Goal: Information Seeking & Learning: Check status

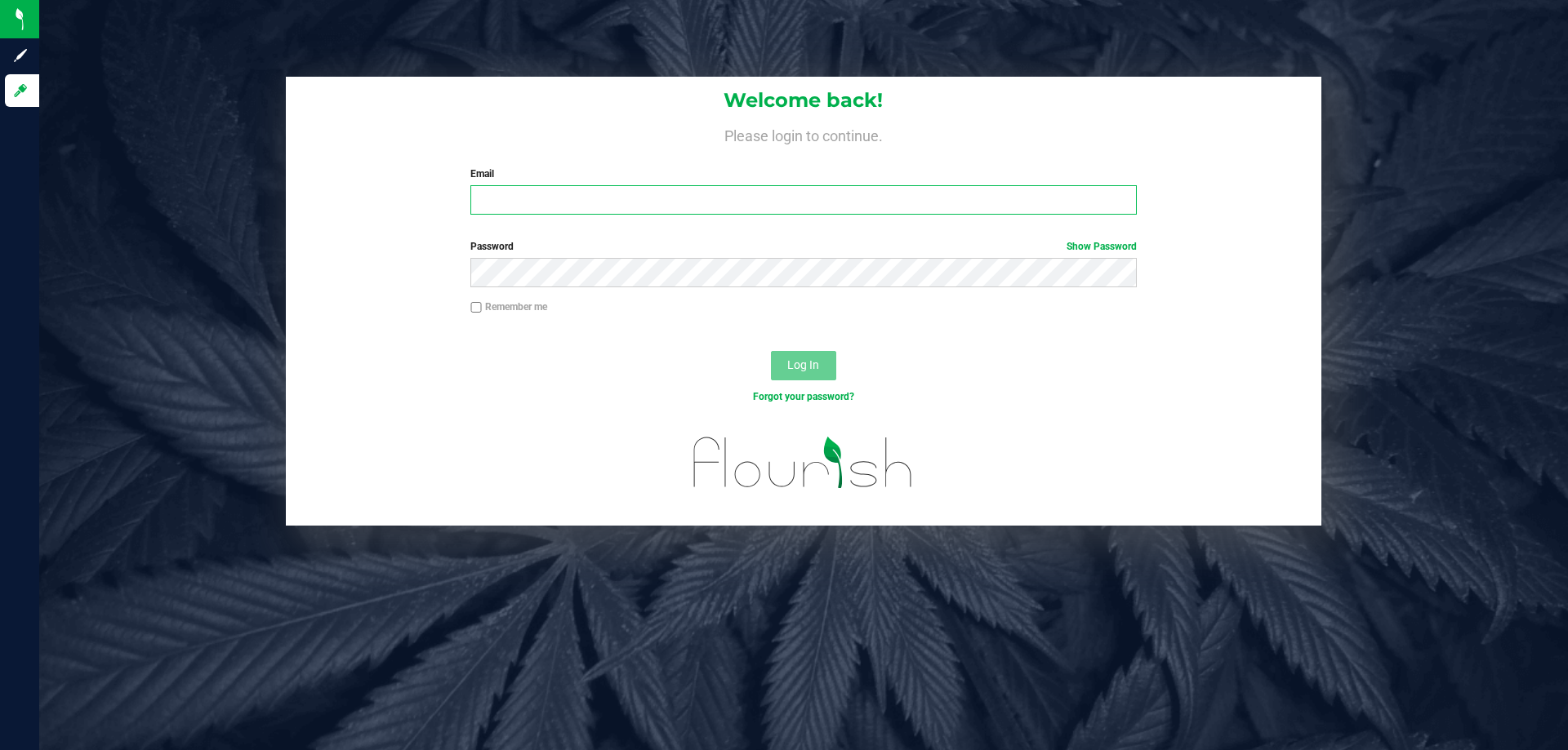
click at [848, 193] on input "Email" at bounding box center [803, 199] width 665 height 29
type input "[EMAIL_ADDRESS][DOMAIN_NAME]"
click at [771, 351] on button "Log In" at bounding box center [804, 365] width 65 height 29
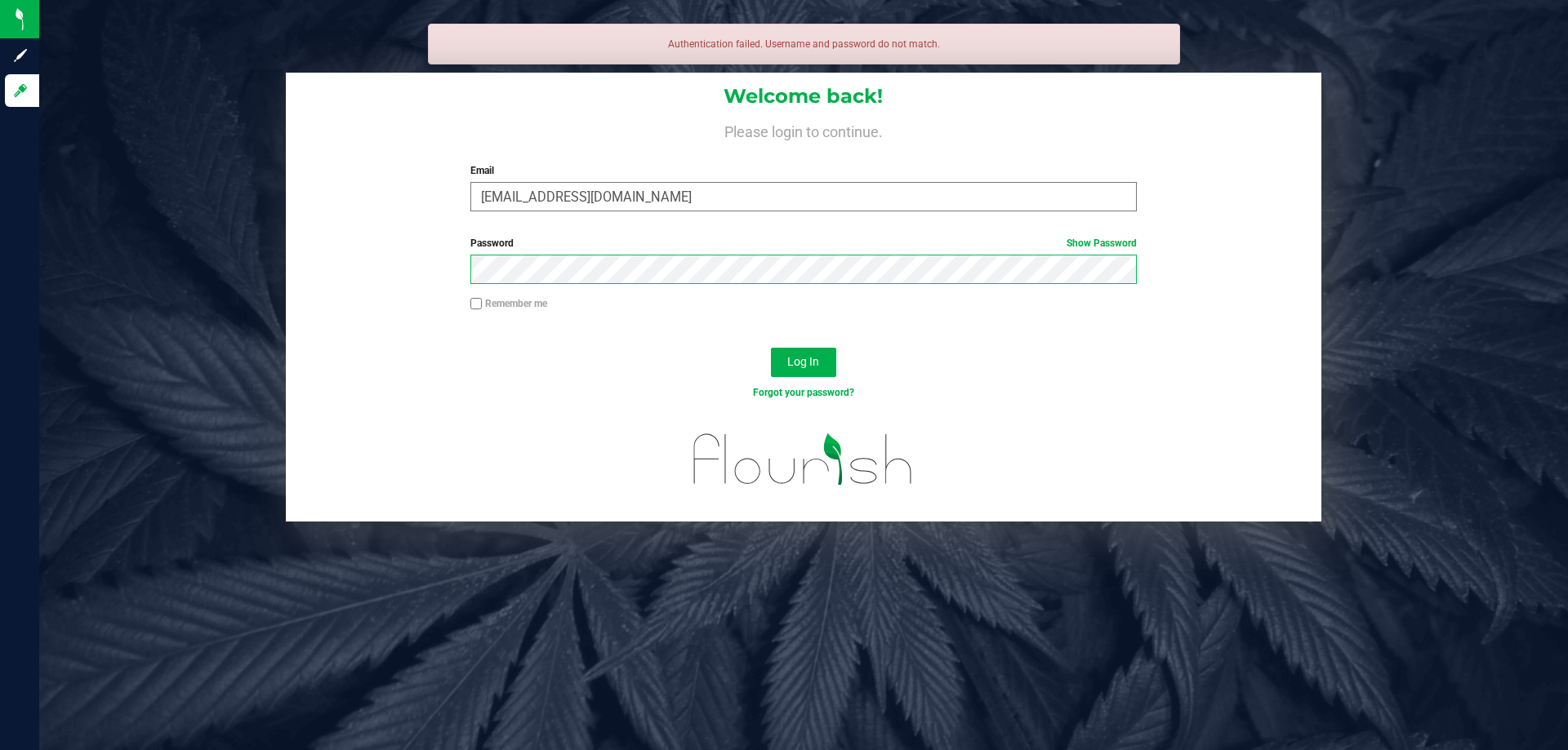
click at [771, 347] on button "Log In" at bounding box center [804, 361] width 65 height 29
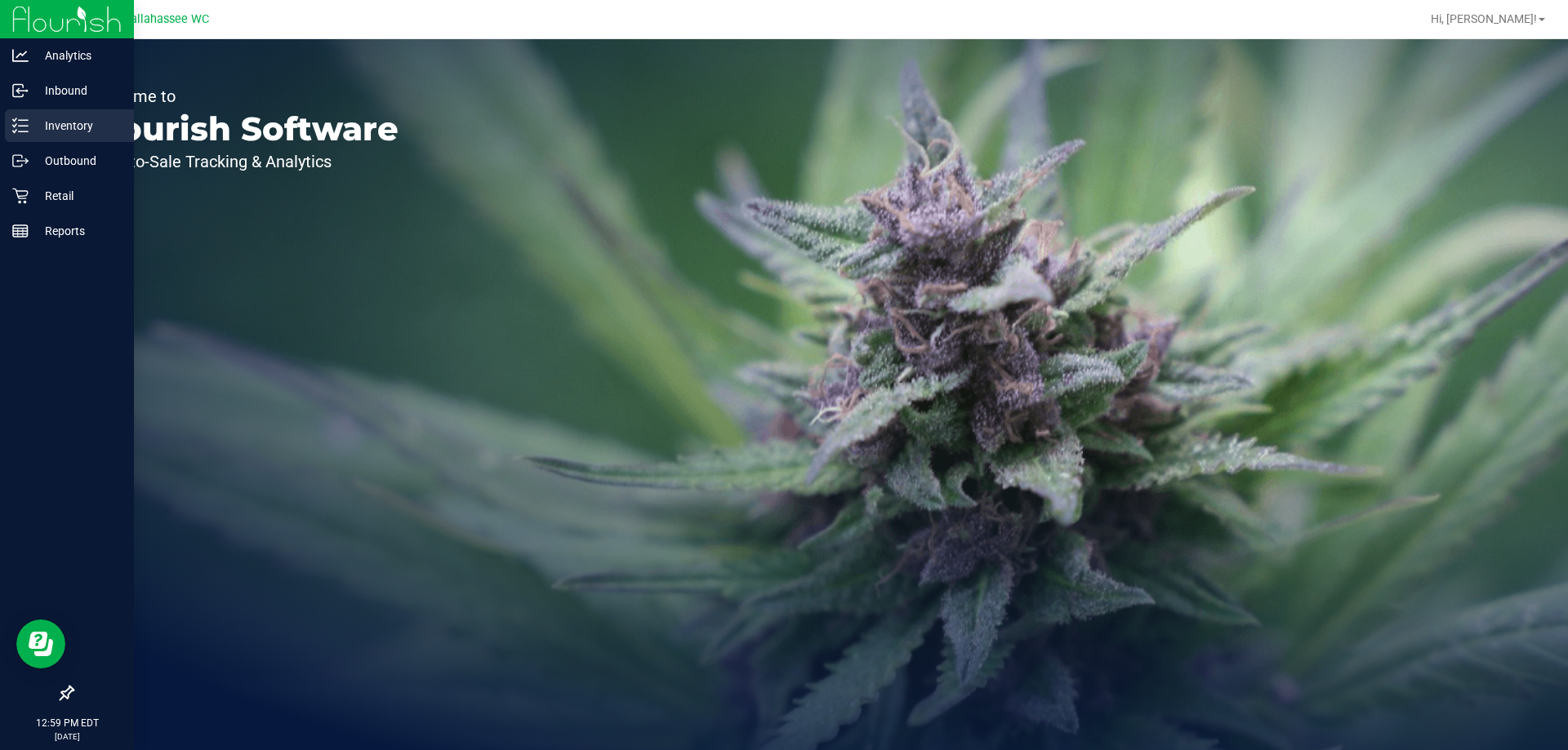
click at [29, 120] on p "Inventory" at bounding box center [78, 125] width 98 height 20
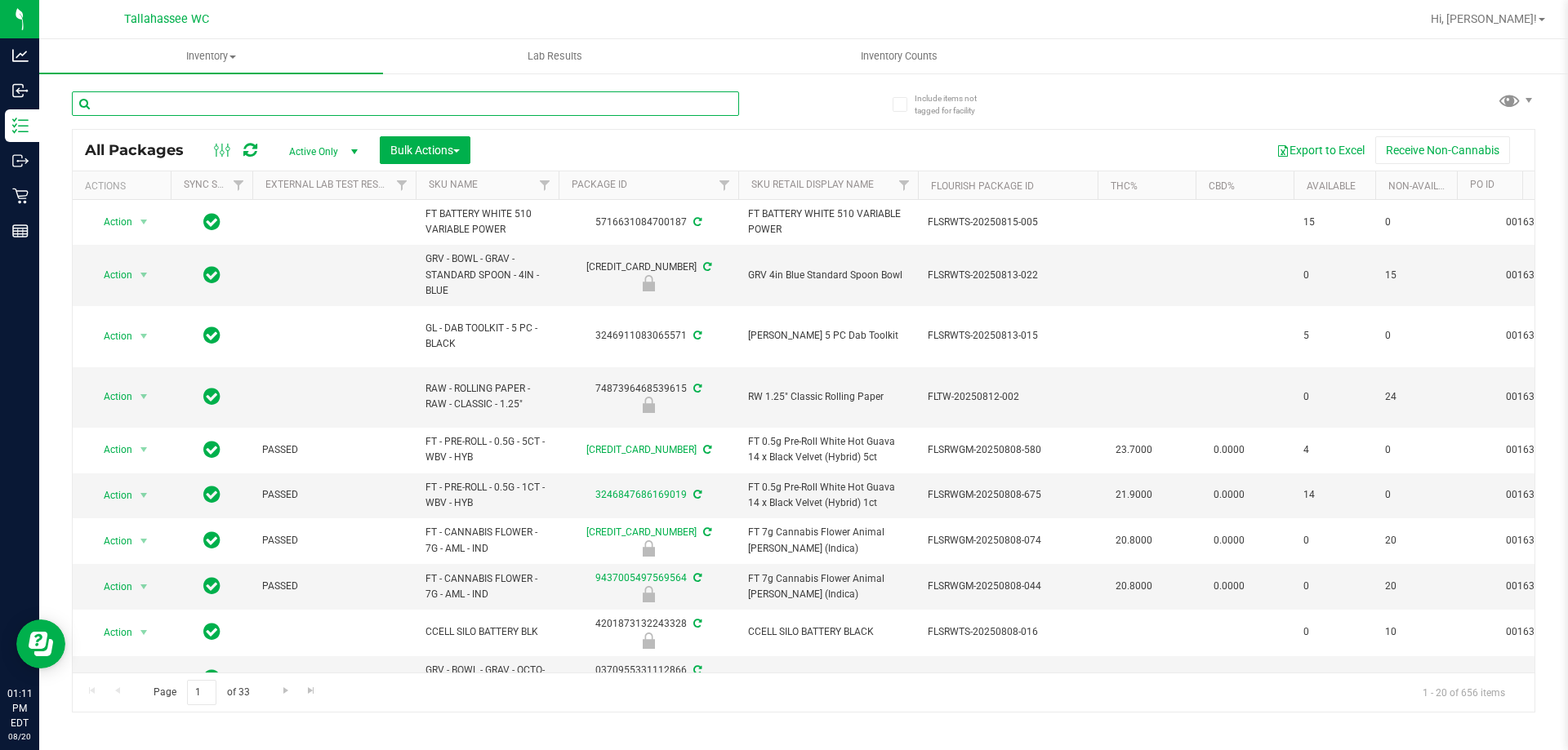
click at [215, 106] on input "text" at bounding box center [406, 104] width 667 height 24
paste input "W-AUG25GRZ01-0809"
type input "W-AUG25GRZ01-0809"
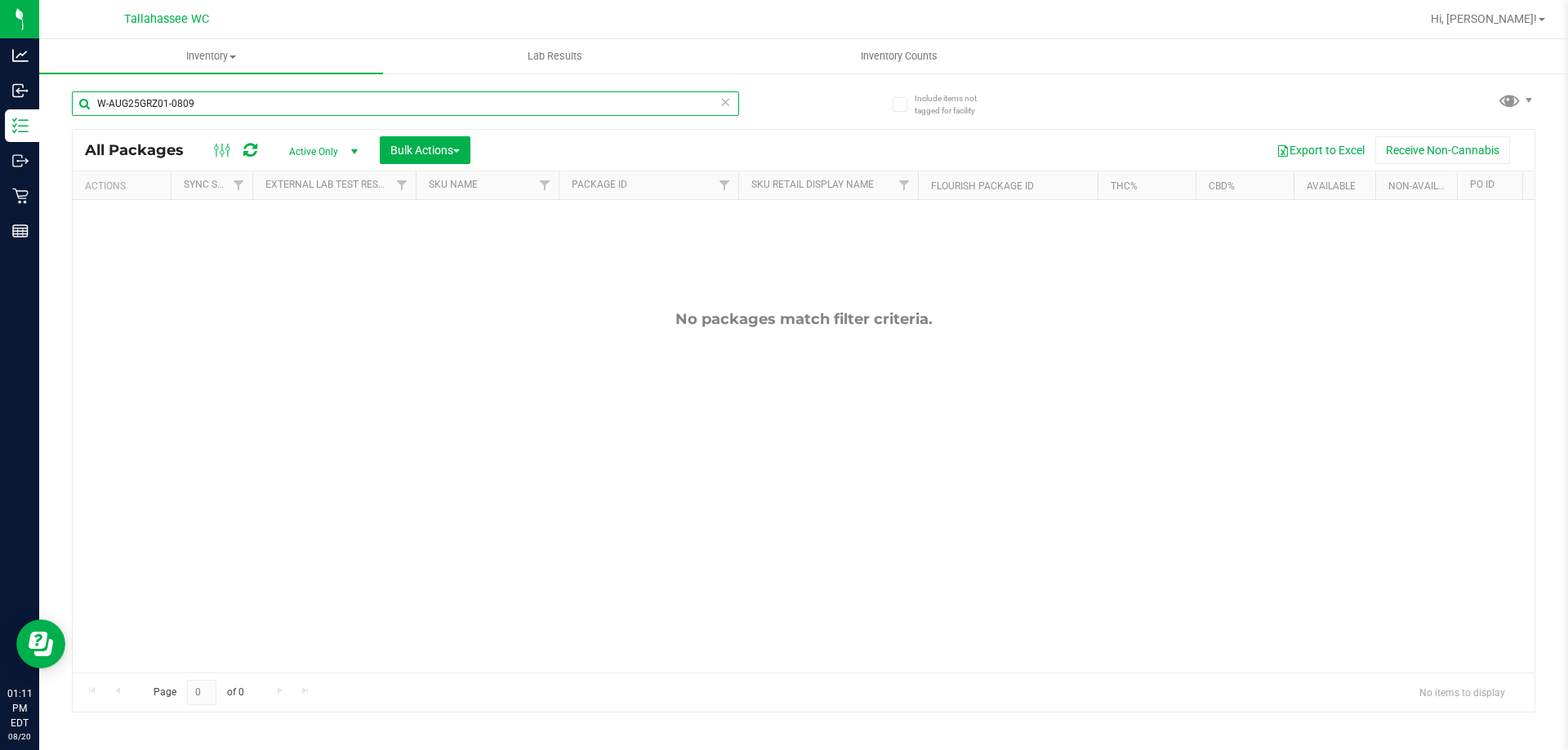
click at [607, 106] on input "W-AUG25GRZ01-0809" at bounding box center [406, 104] width 667 height 24
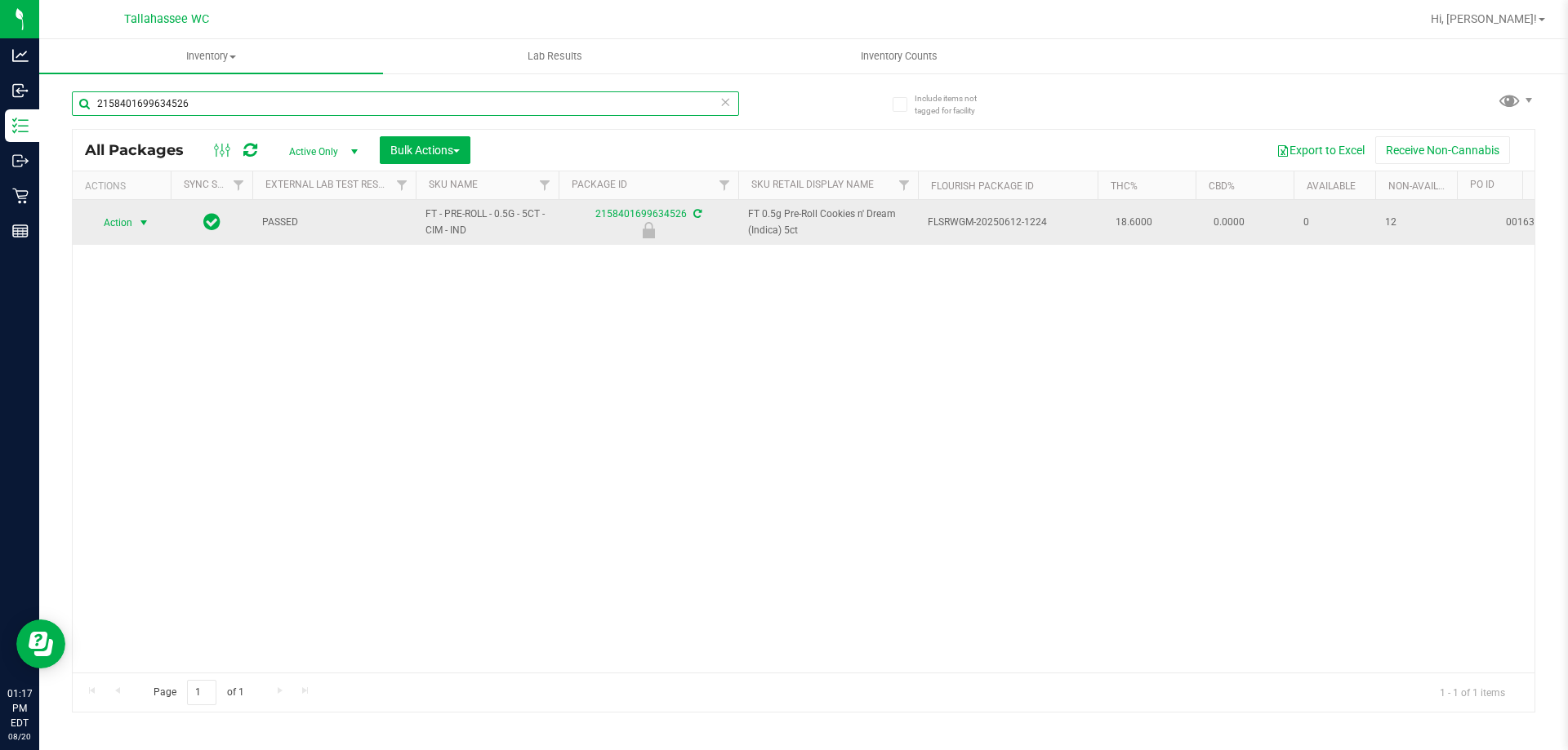
type input "2158401699634526"
click at [128, 218] on span "Action" at bounding box center [110, 222] width 44 height 22
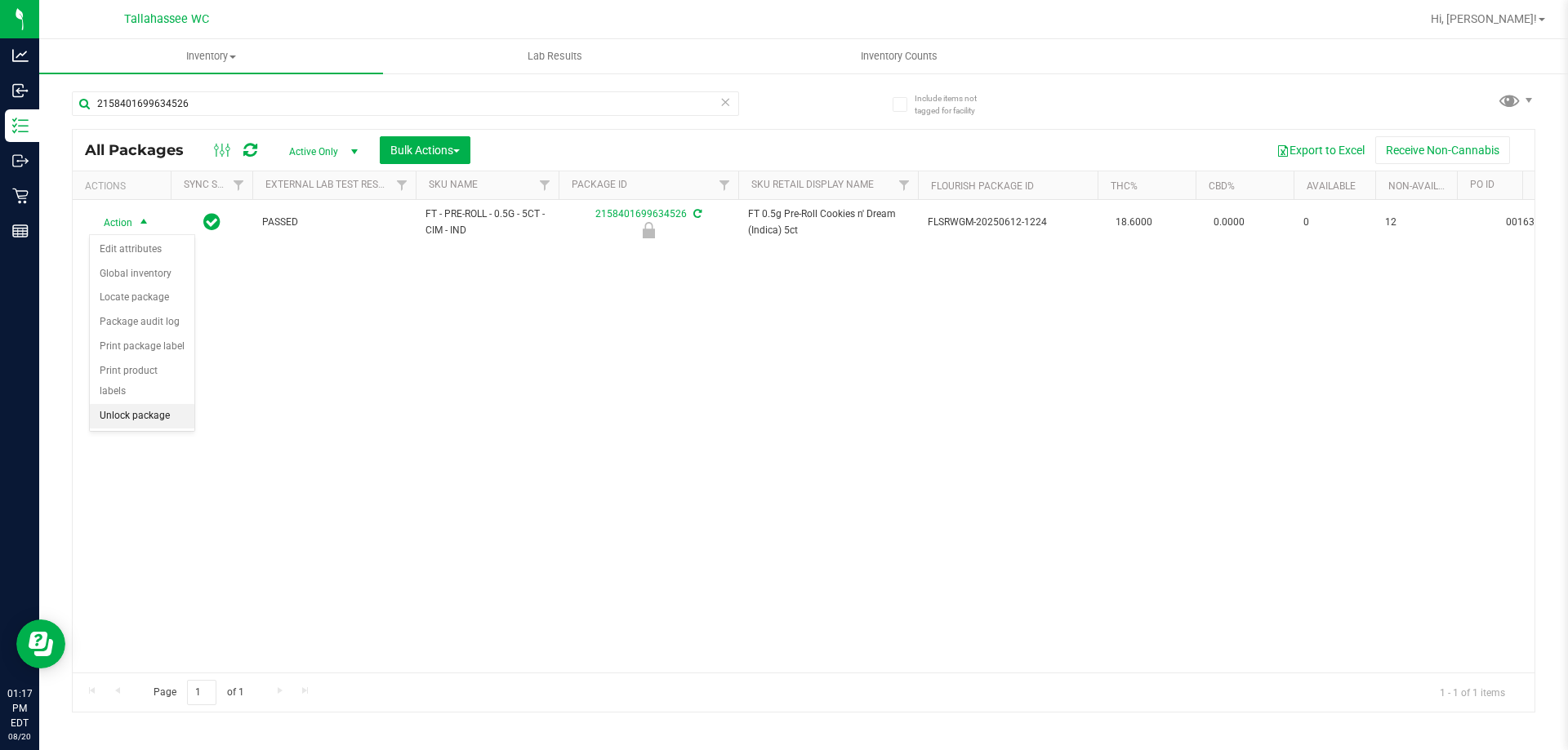
click at [145, 404] on li "Unlock package" at bounding box center [142, 417] width 105 height 24
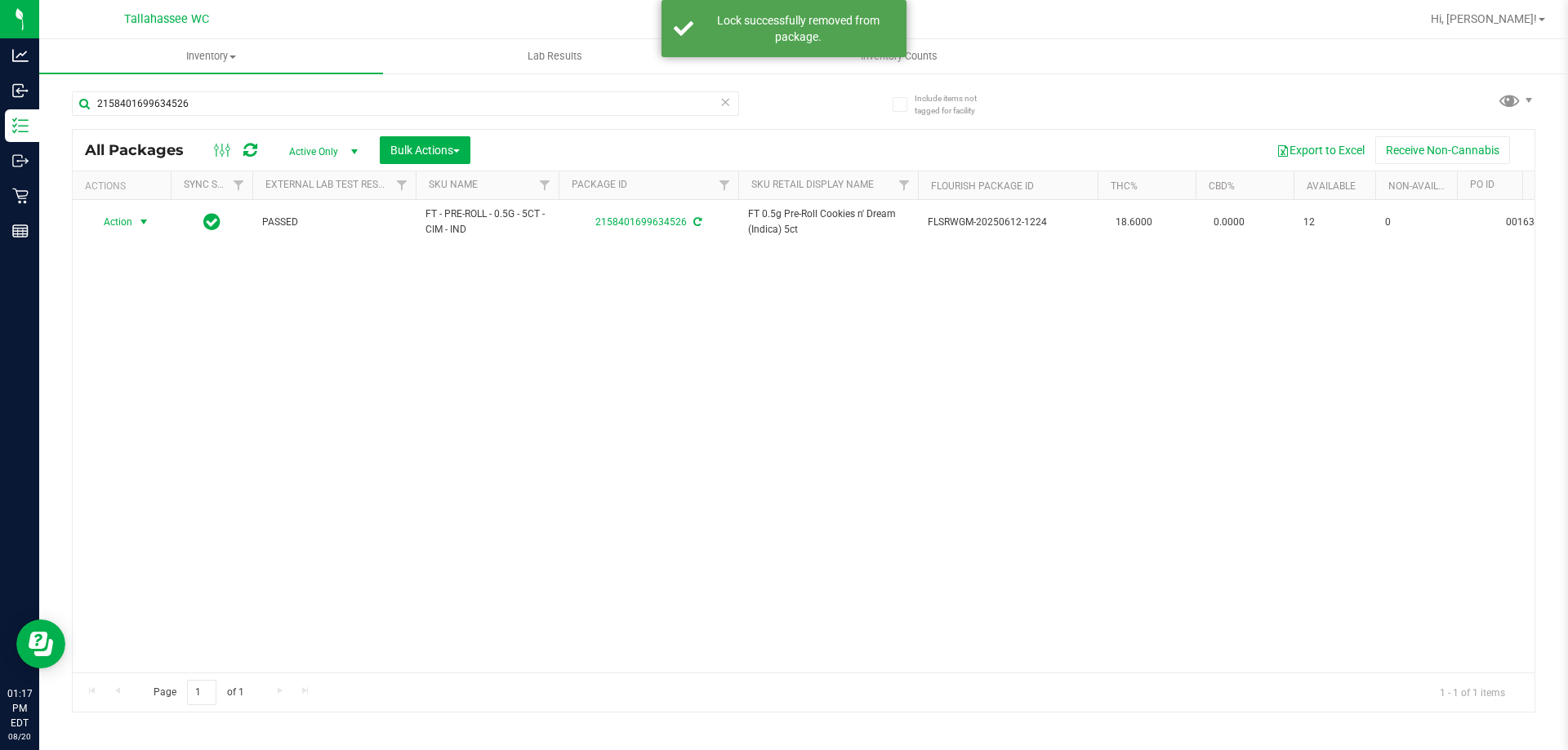
click at [135, 225] on span "select" at bounding box center [144, 221] width 21 height 22
click at [181, 421] on li "Print package label" at bounding box center [152, 419] width 126 height 24
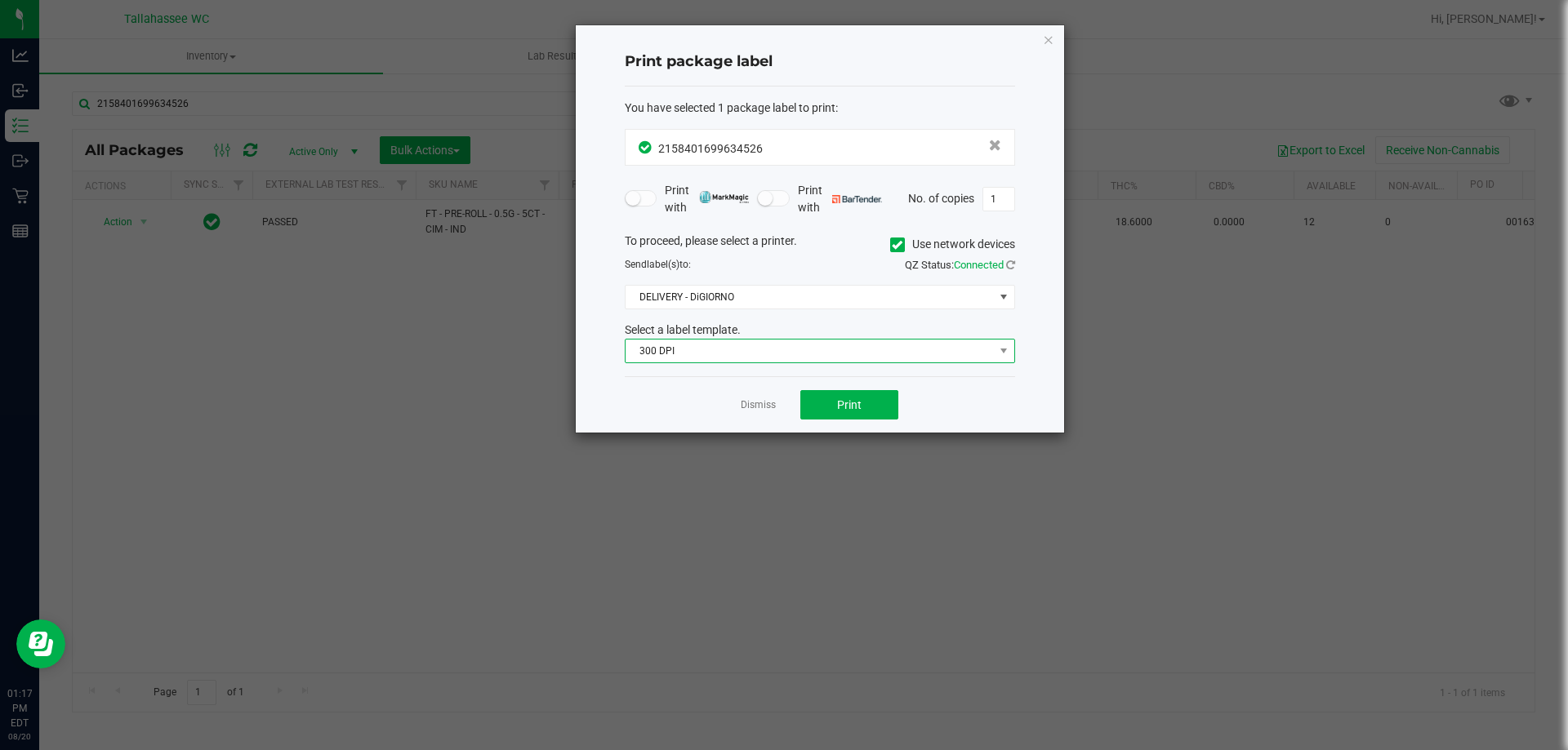
click at [863, 354] on span "300 DPI" at bounding box center [809, 351] width 368 height 22
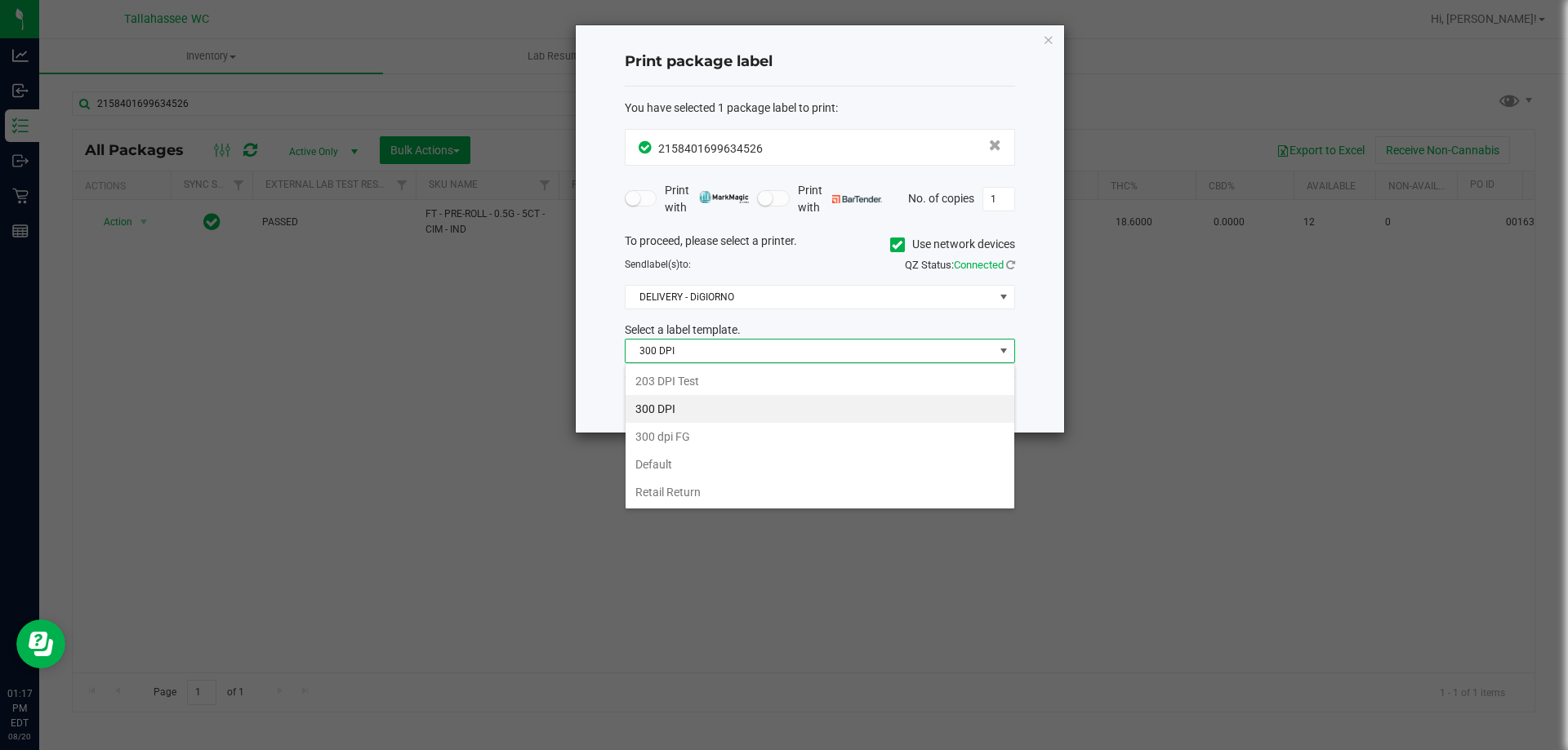
scroll to position [24, 391]
click at [769, 375] on li "203 DPI Test" at bounding box center [820, 381] width 389 height 28
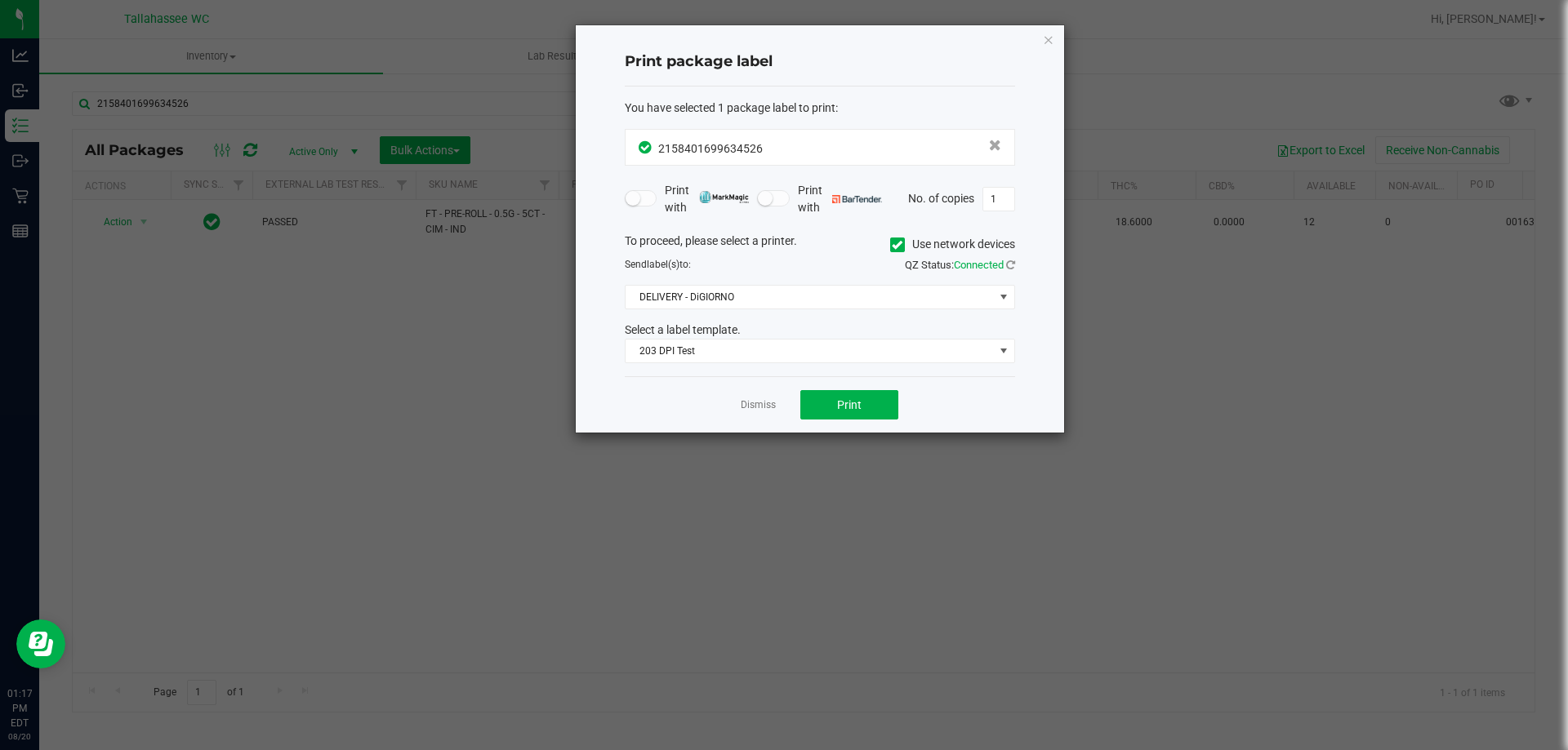
click at [696, 399] on div "Dismiss Print" at bounding box center [820, 404] width 391 height 56
click at [848, 402] on span "Print" at bounding box center [849, 405] width 24 height 13
click at [768, 411] on link "Dismiss" at bounding box center [759, 405] width 36 height 14
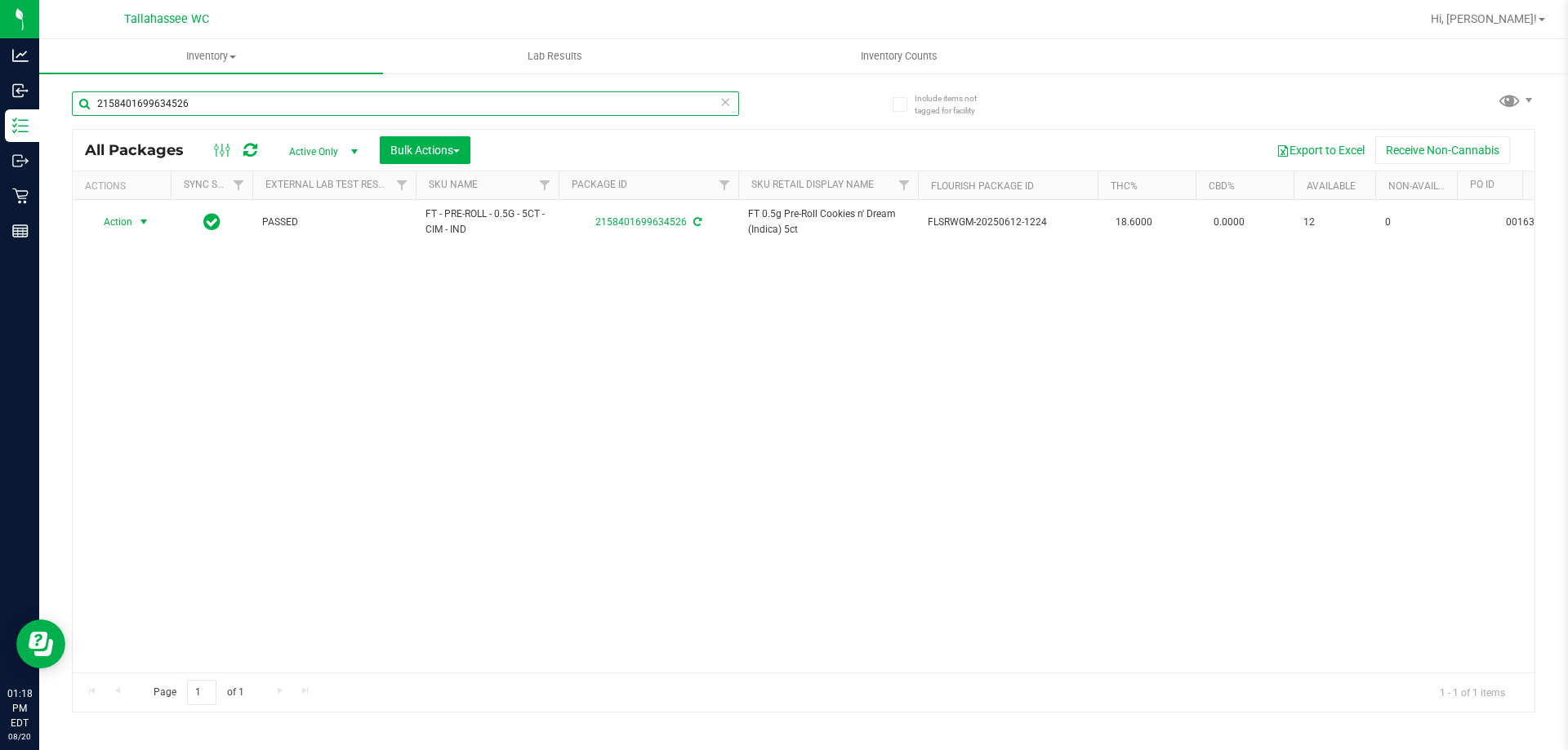
click at [731, 107] on input "2158401699634526" at bounding box center [406, 104] width 667 height 24
click at [728, 106] on icon at bounding box center [725, 101] width 11 height 20
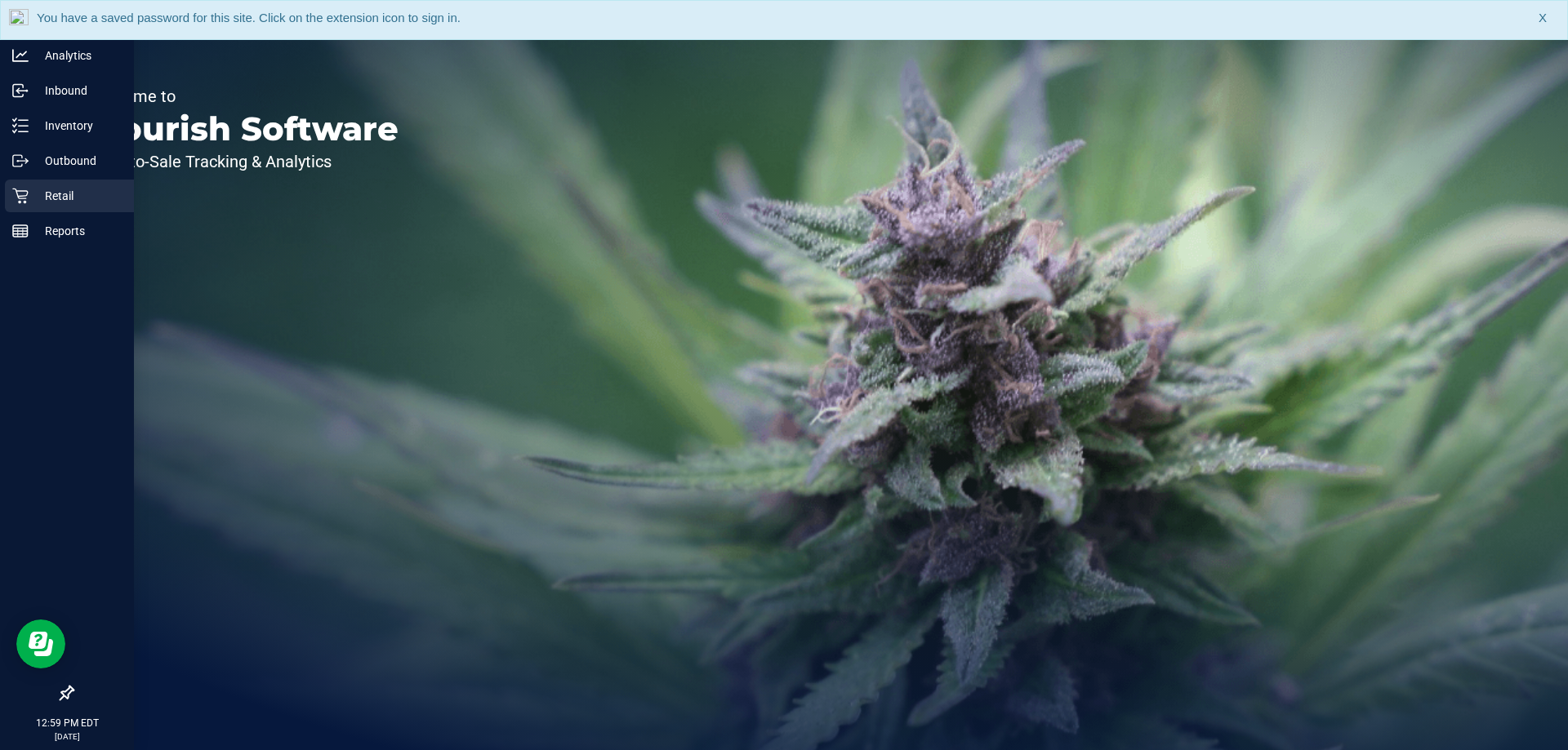
click at [33, 203] on p "Retail" at bounding box center [78, 195] width 98 height 20
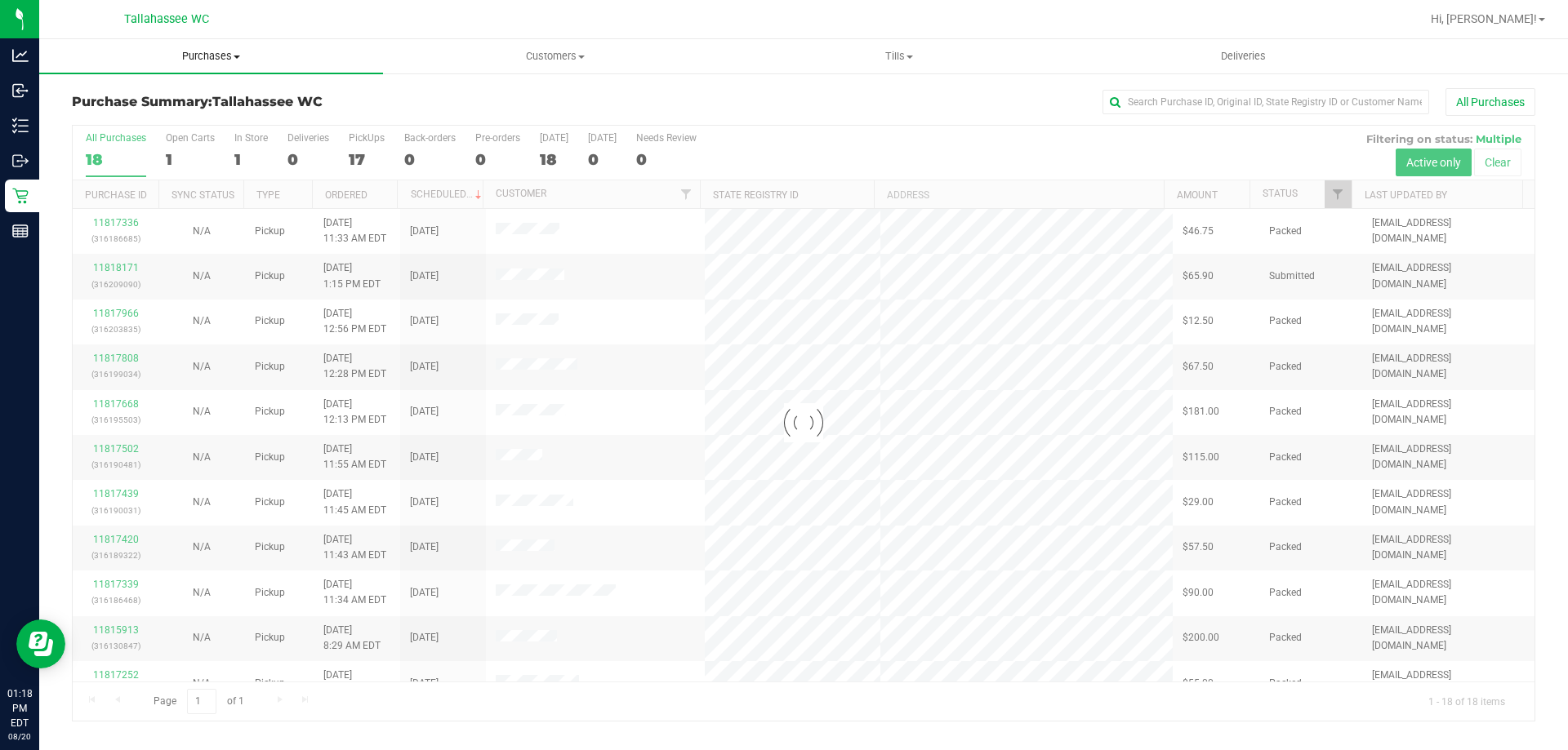
click at [203, 53] on span "Purchases" at bounding box center [211, 56] width 344 height 15
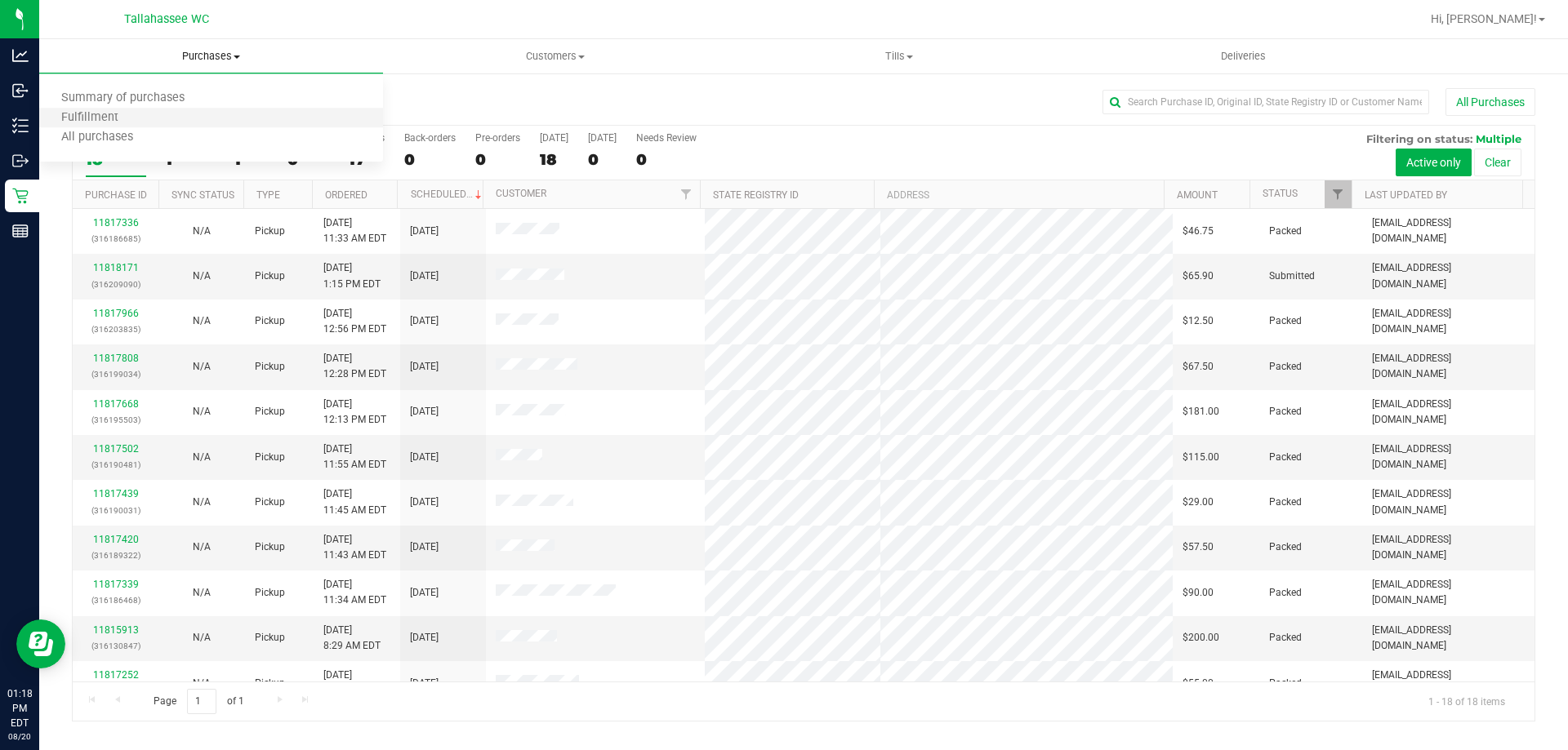
click at [202, 114] on li "Fulfillment" at bounding box center [211, 118] width 344 height 20
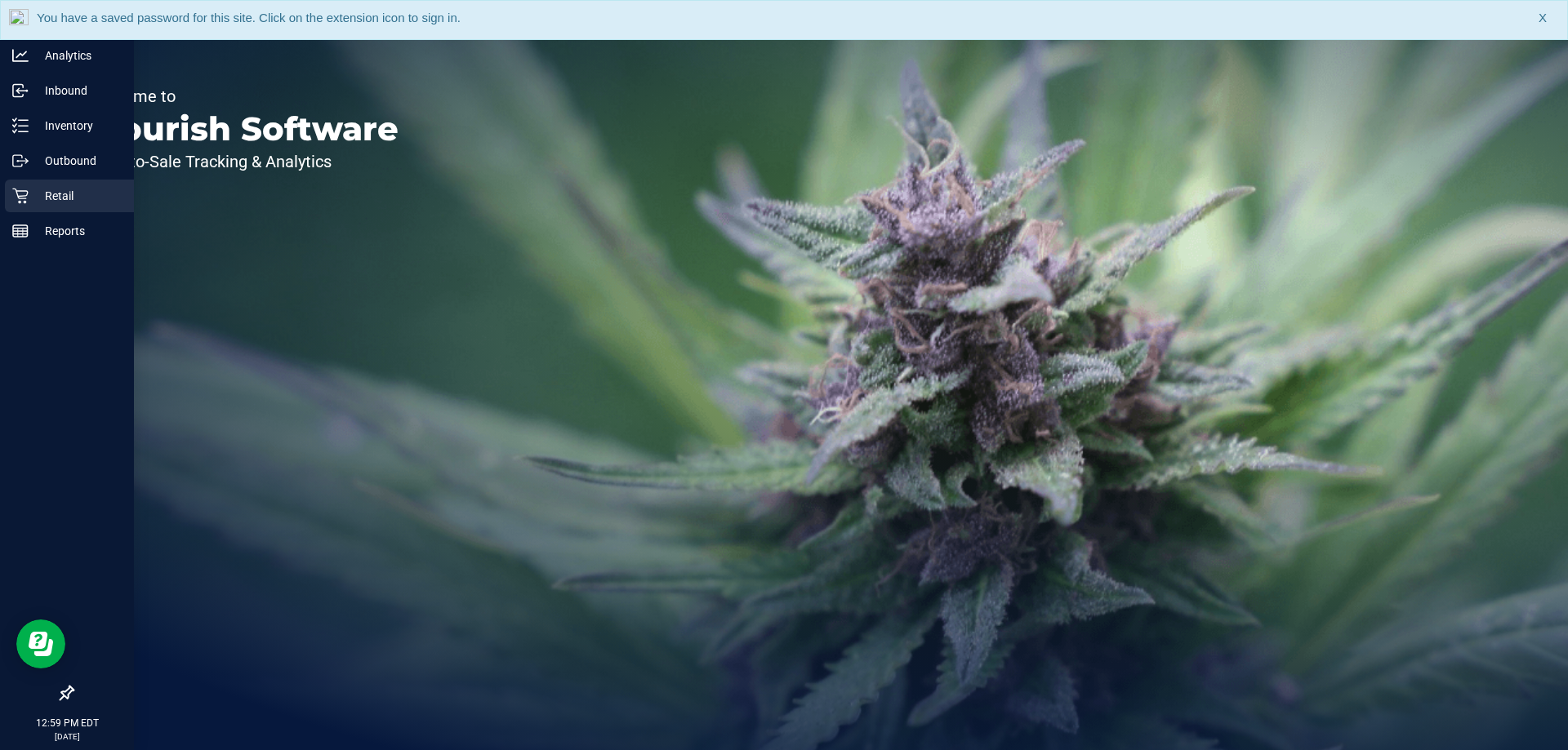
click at [25, 205] on div "Retail" at bounding box center [69, 195] width 129 height 33
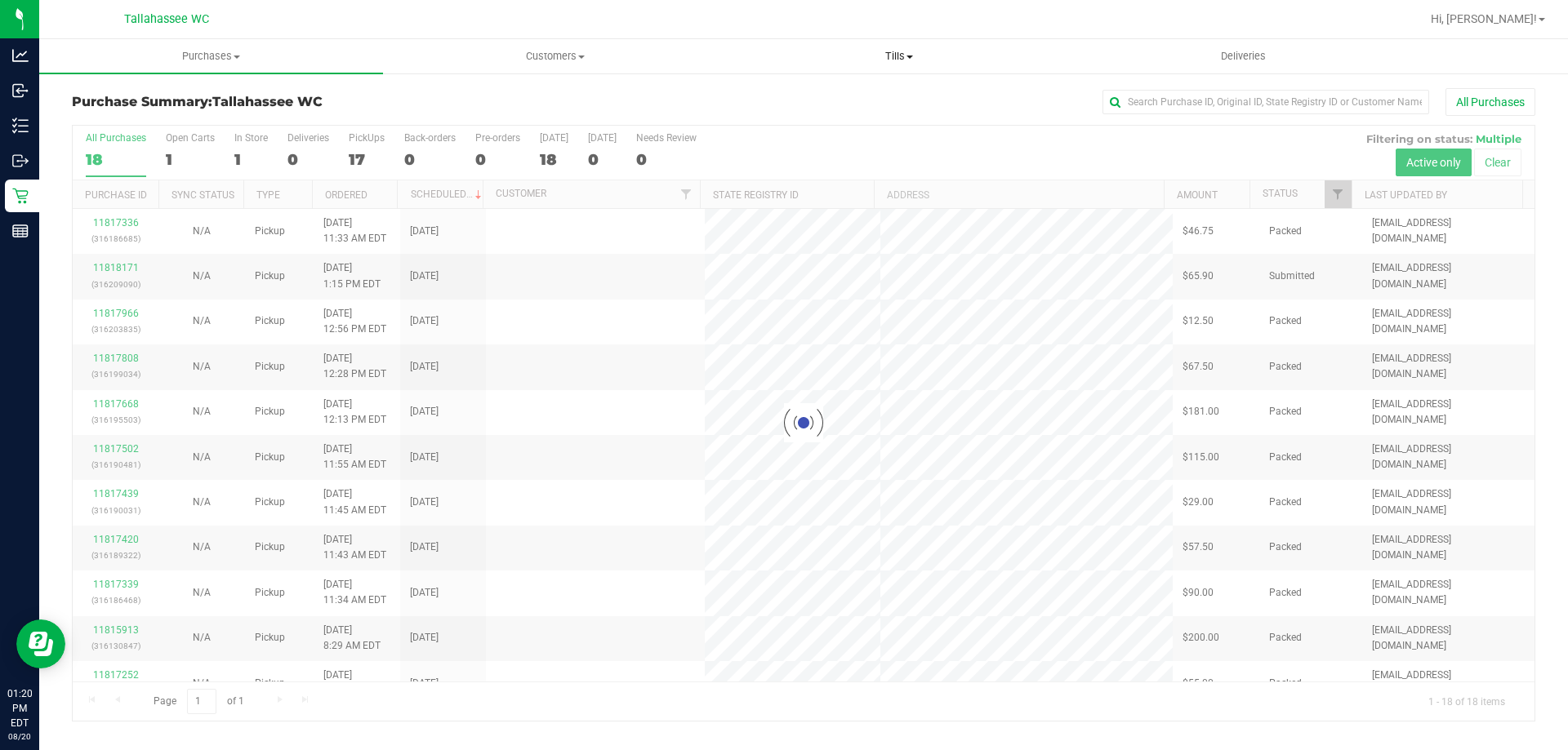
click at [903, 62] on span "Tills" at bounding box center [899, 56] width 342 height 15
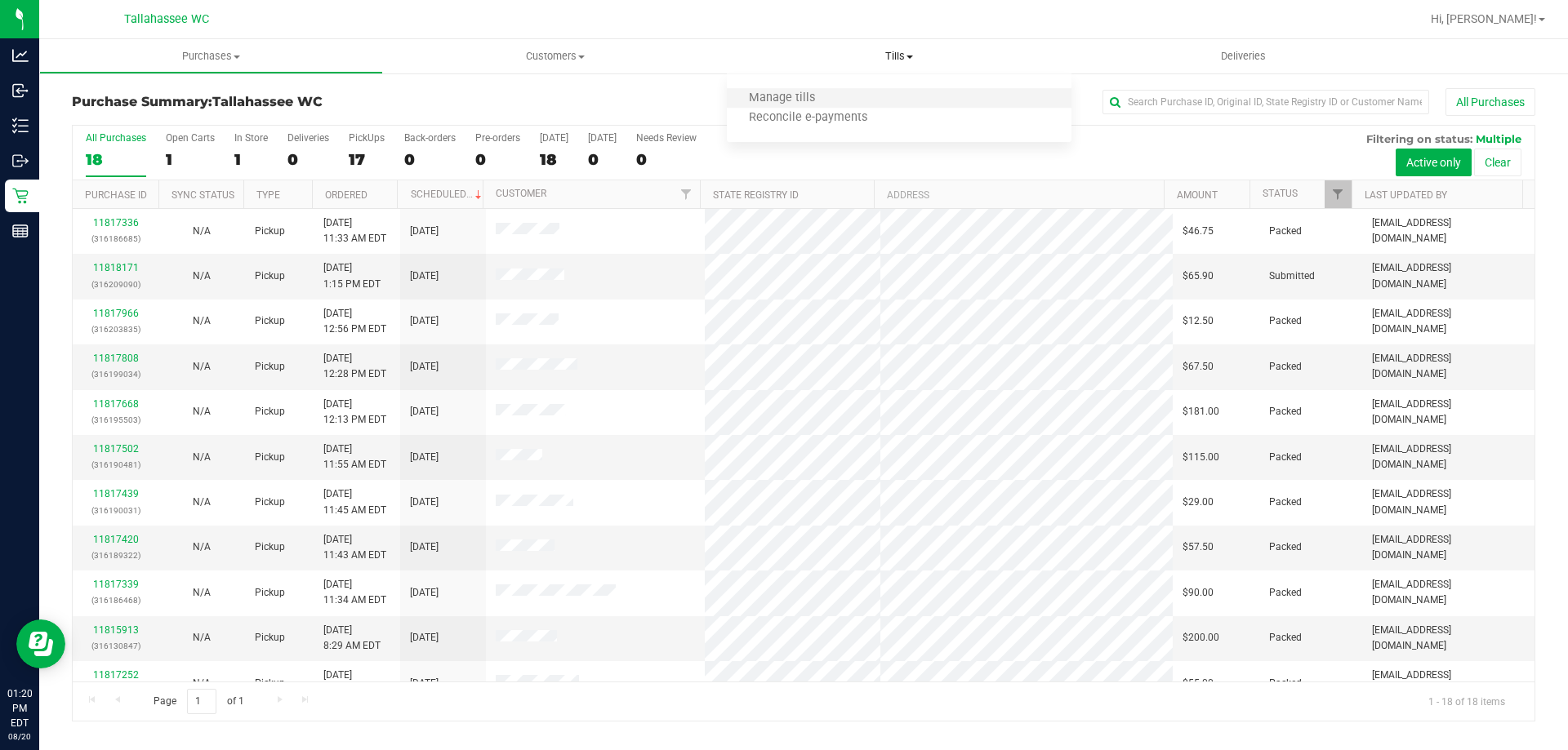
click at [838, 102] on li "Manage tills" at bounding box center [899, 98] width 344 height 20
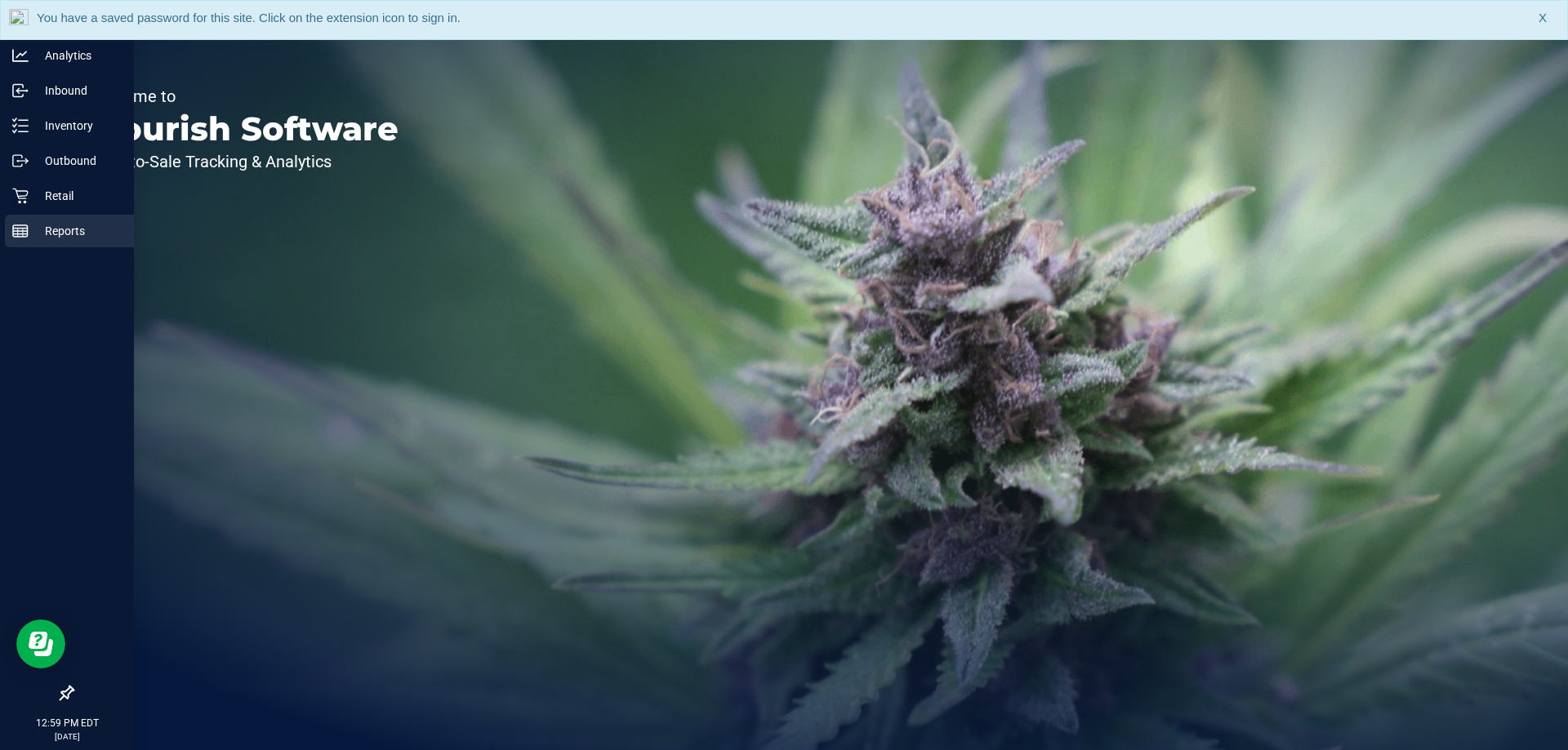
click at [0, 246] on link "Reports" at bounding box center [66, 233] width 134 height 35
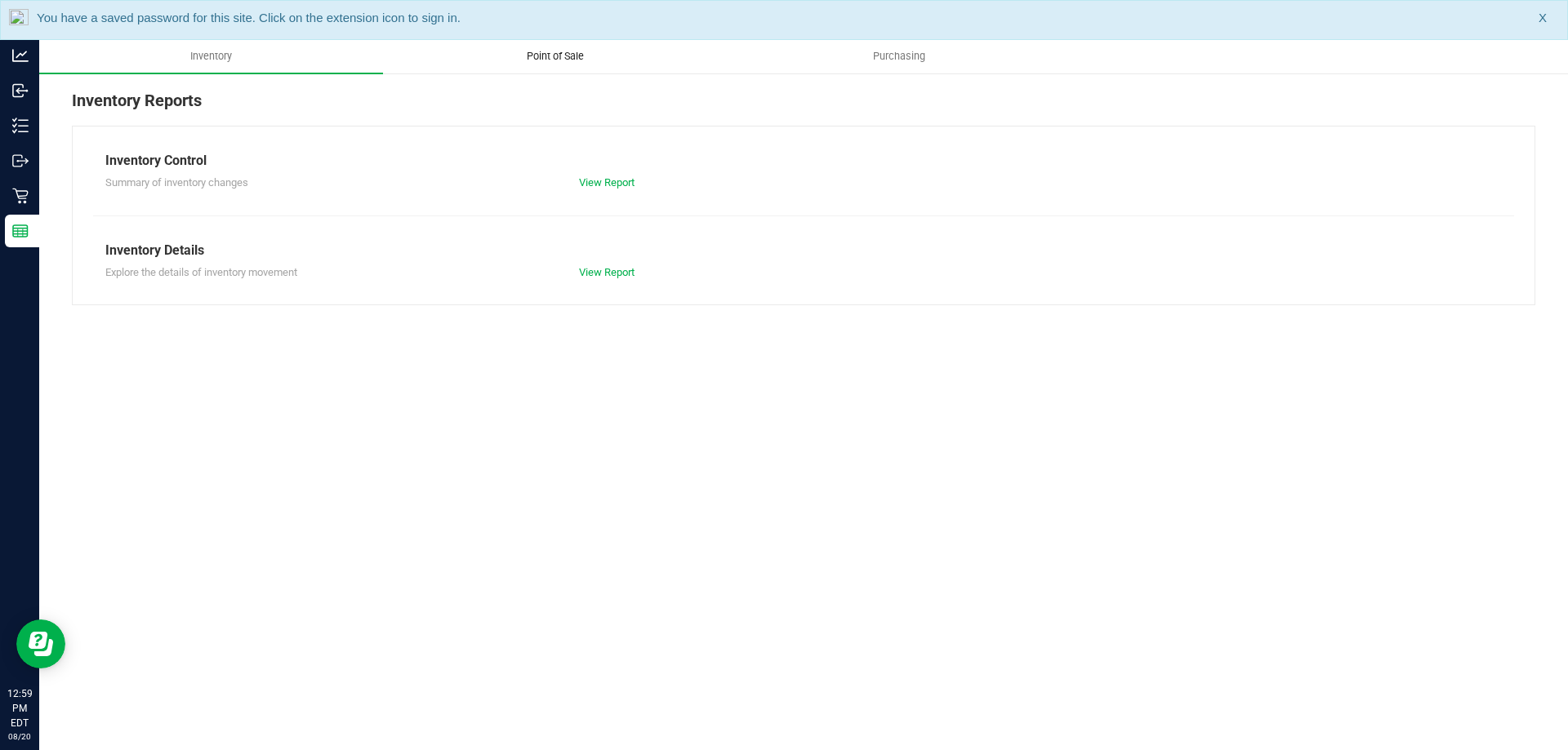
click at [551, 61] on span "Point of Sale" at bounding box center [555, 56] width 101 height 15
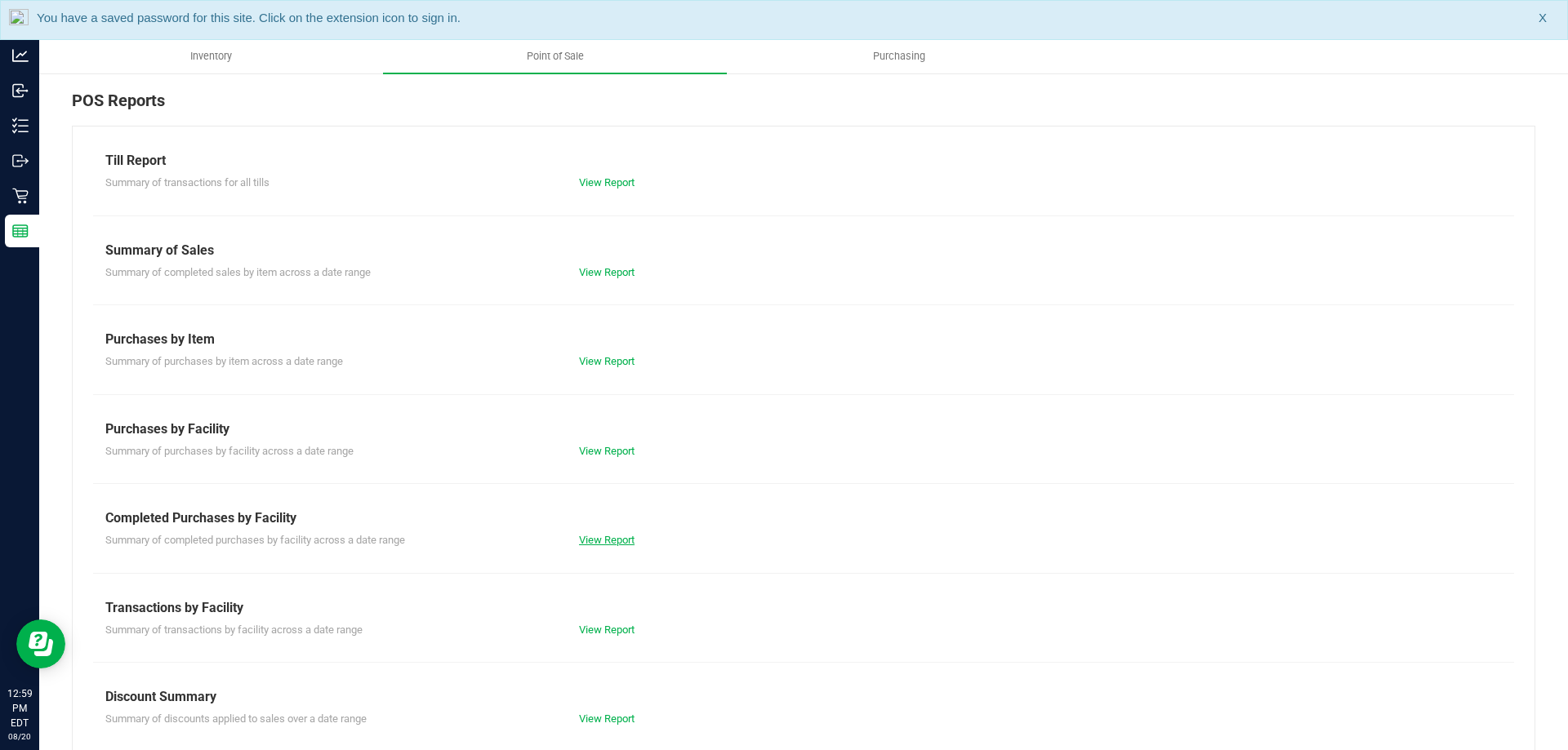
click at [606, 545] on link "View Report" at bounding box center [606, 540] width 55 height 12
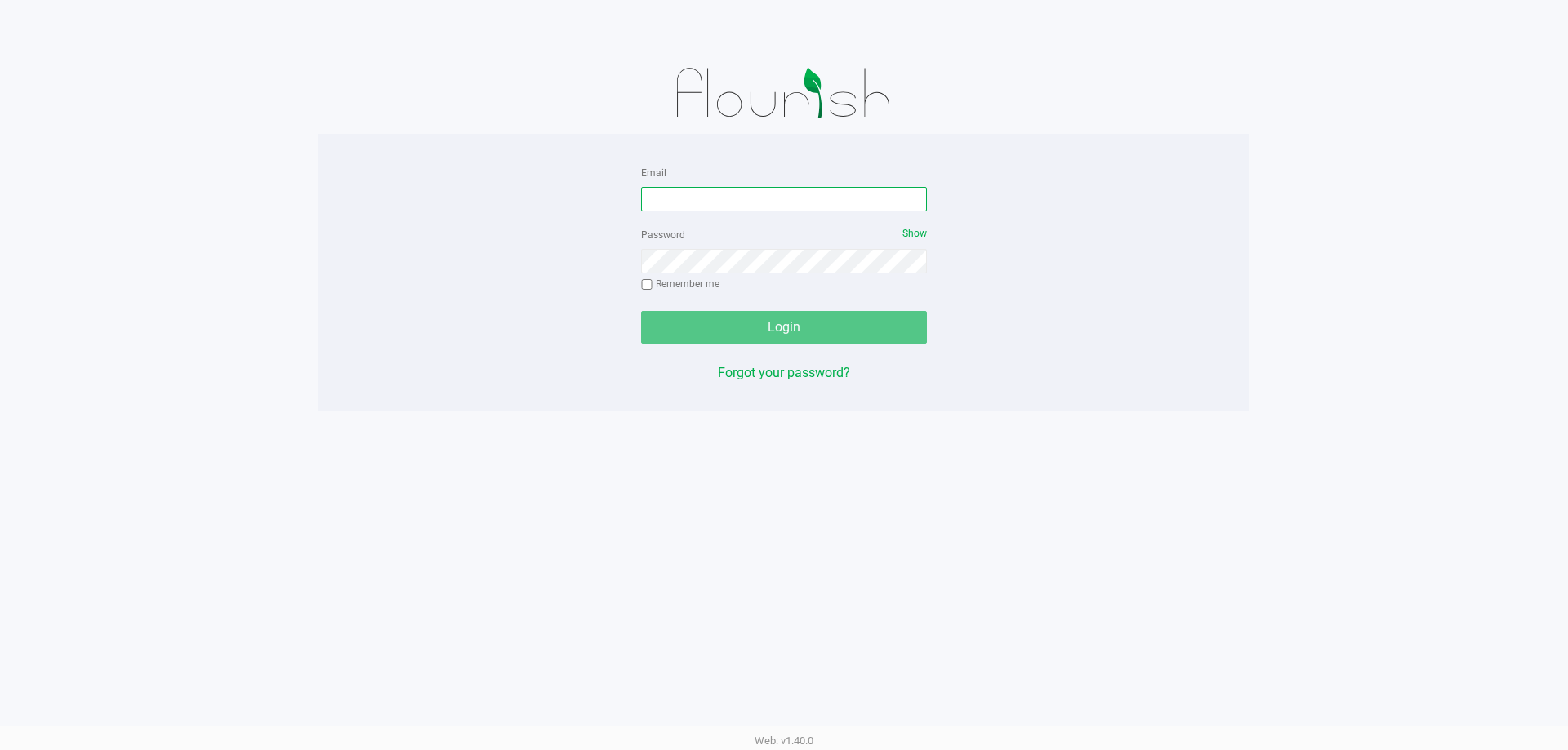
click at [797, 197] on input "Email" at bounding box center [784, 199] width 286 height 24
type input "[EMAIL_ADDRESS][DOMAIN_NAME]"
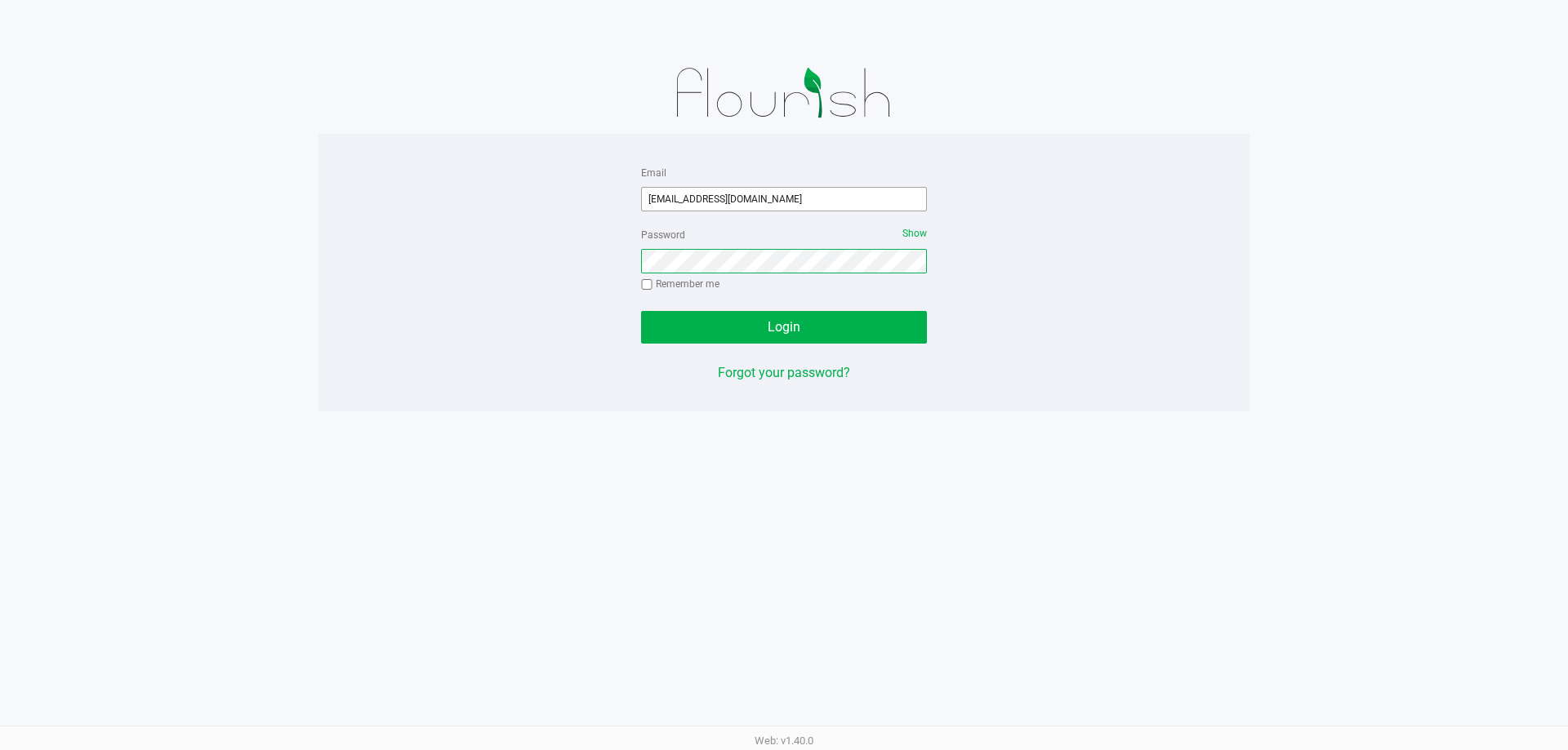
click at [641, 311] on button "Login" at bounding box center [784, 327] width 286 height 33
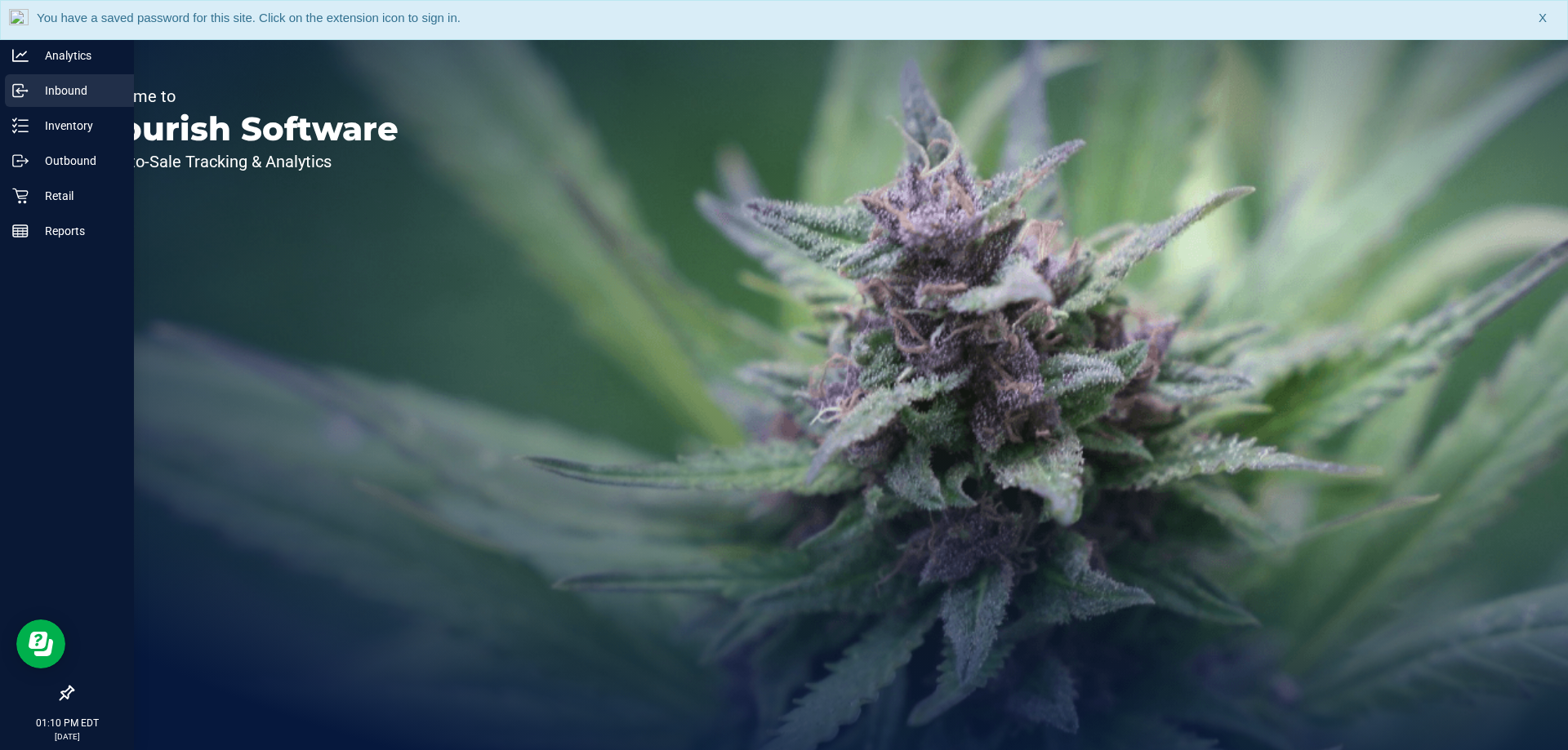
click at [28, 87] on icon at bounding box center [20, 90] width 16 height 16
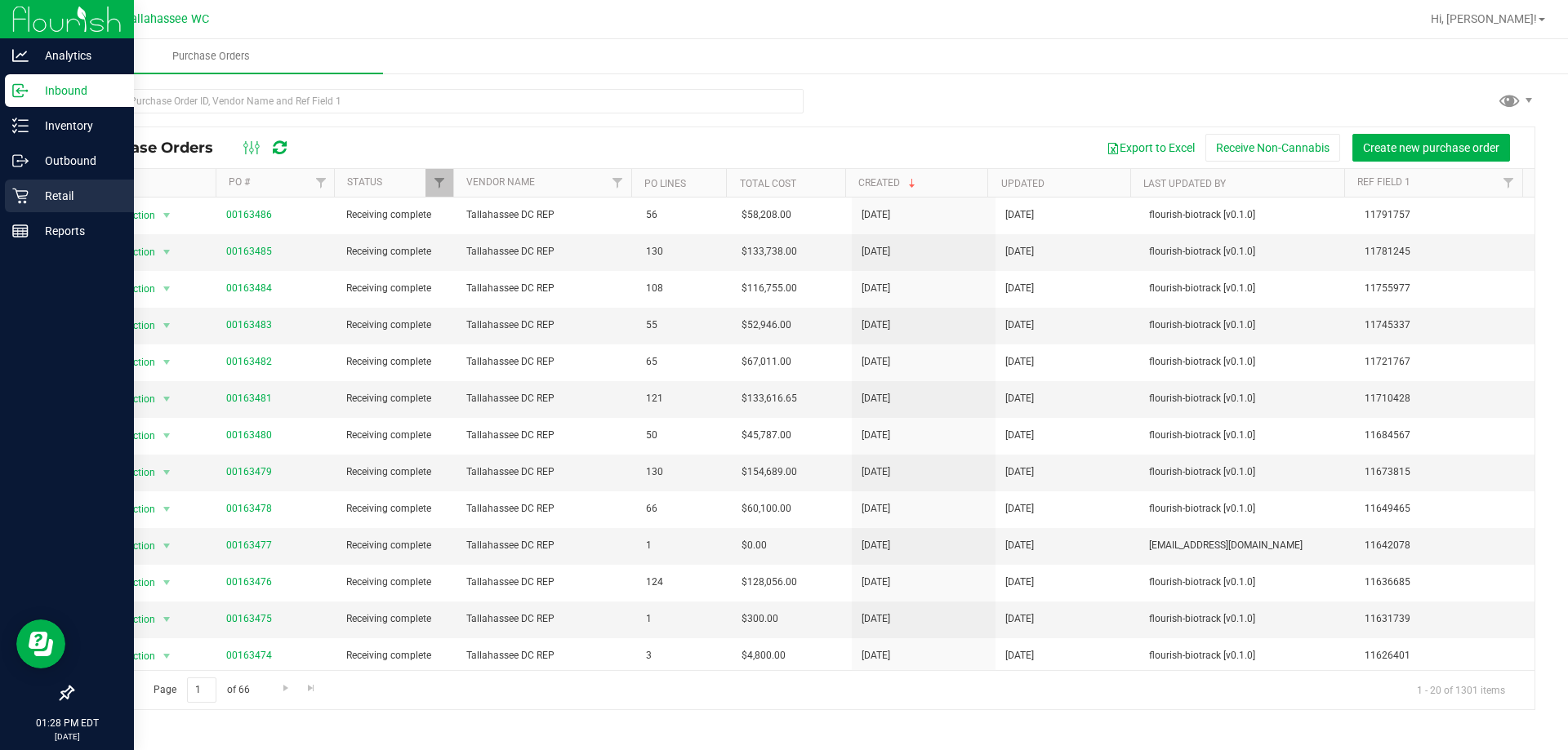
click at [37, 209] on div "Retail" at bounding box center [69, 195] width 129 height 33
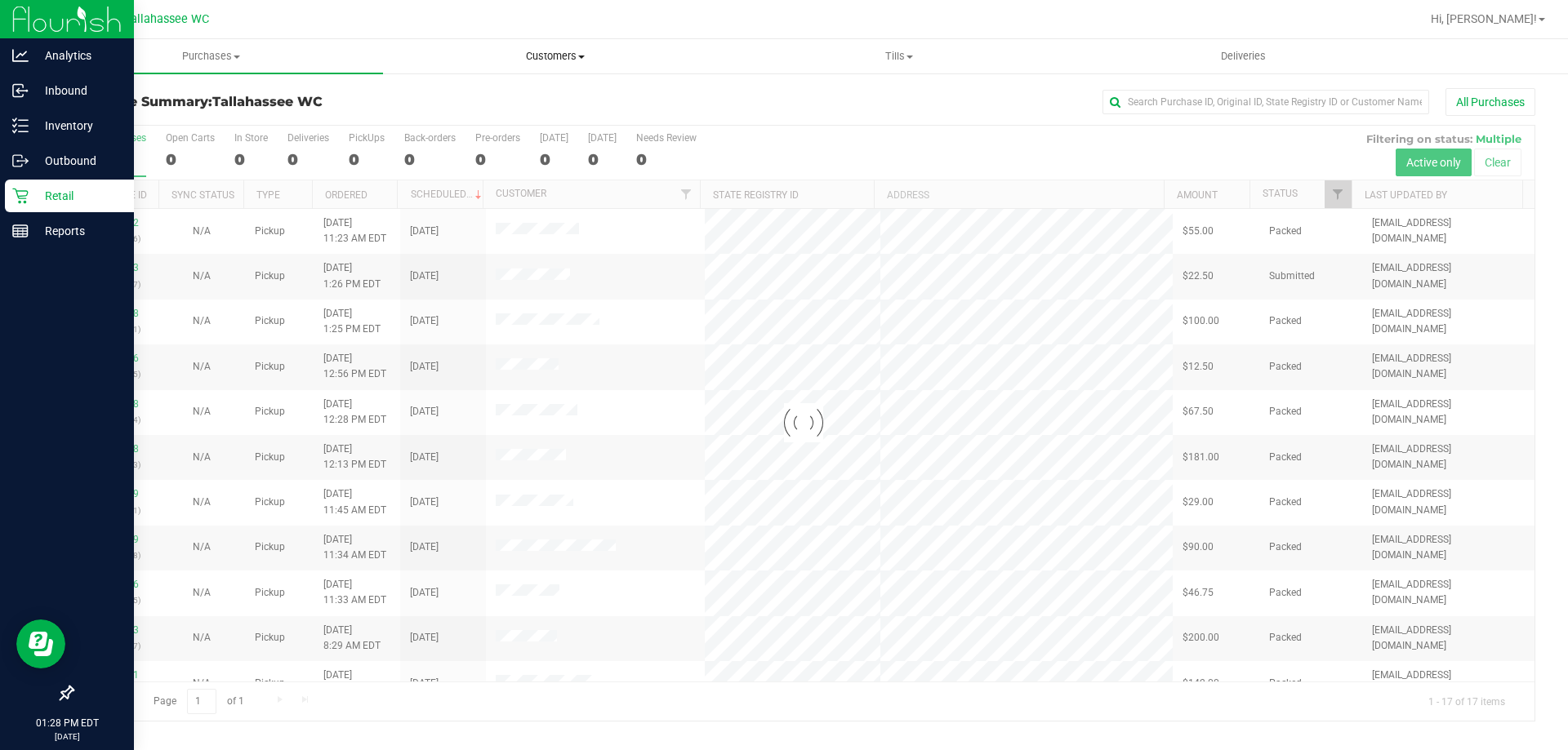
click at [578, 62] on span "Customers" at bounding box center [555, 56] width 342 height 15
click at [492, 92] on span "All customers" at bounding box center [442, 98] width 118 height 14
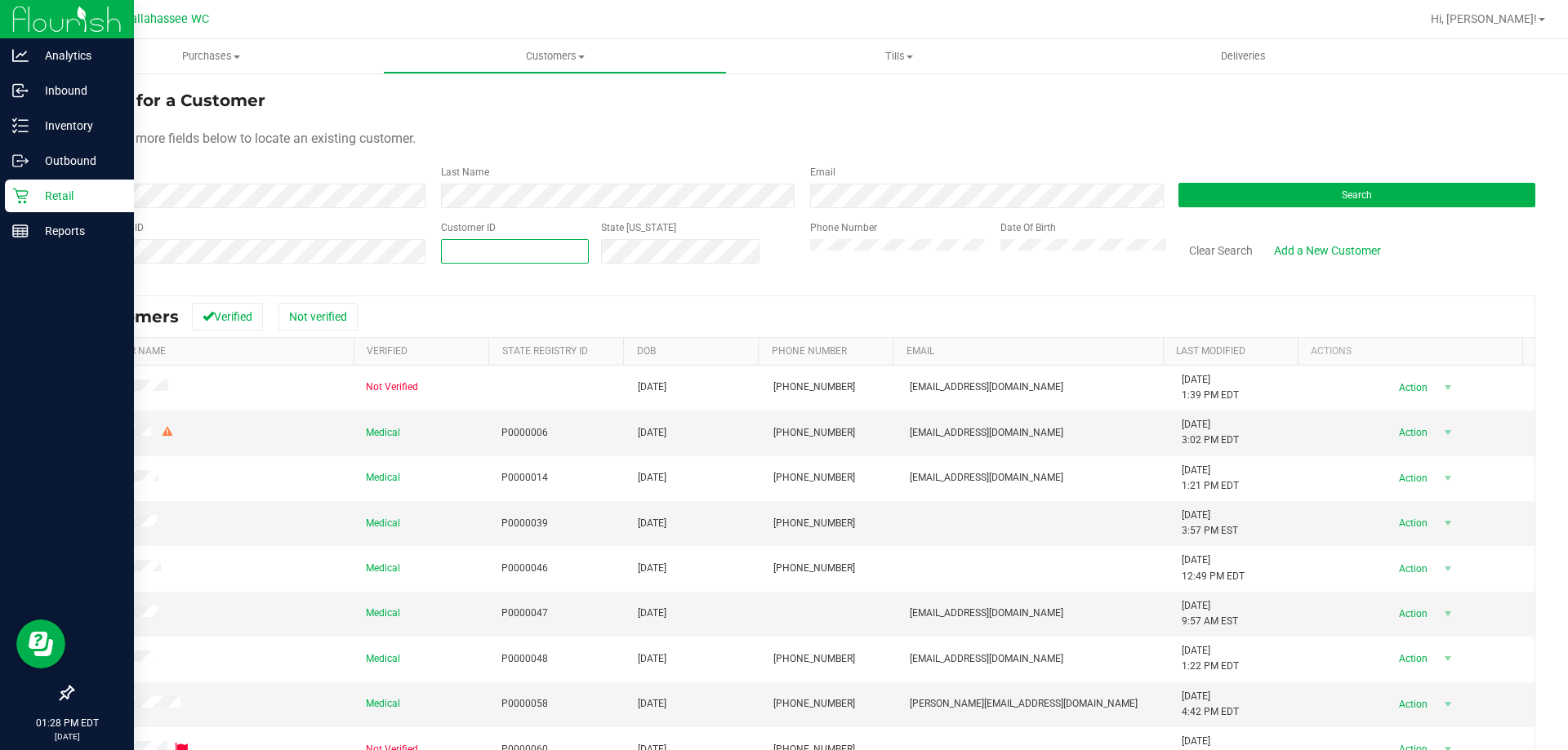
paste input "174866"
type input "174866"
click at [1441, 198] on button "Search" at bounding box center [1357, 195] width 357 height 24
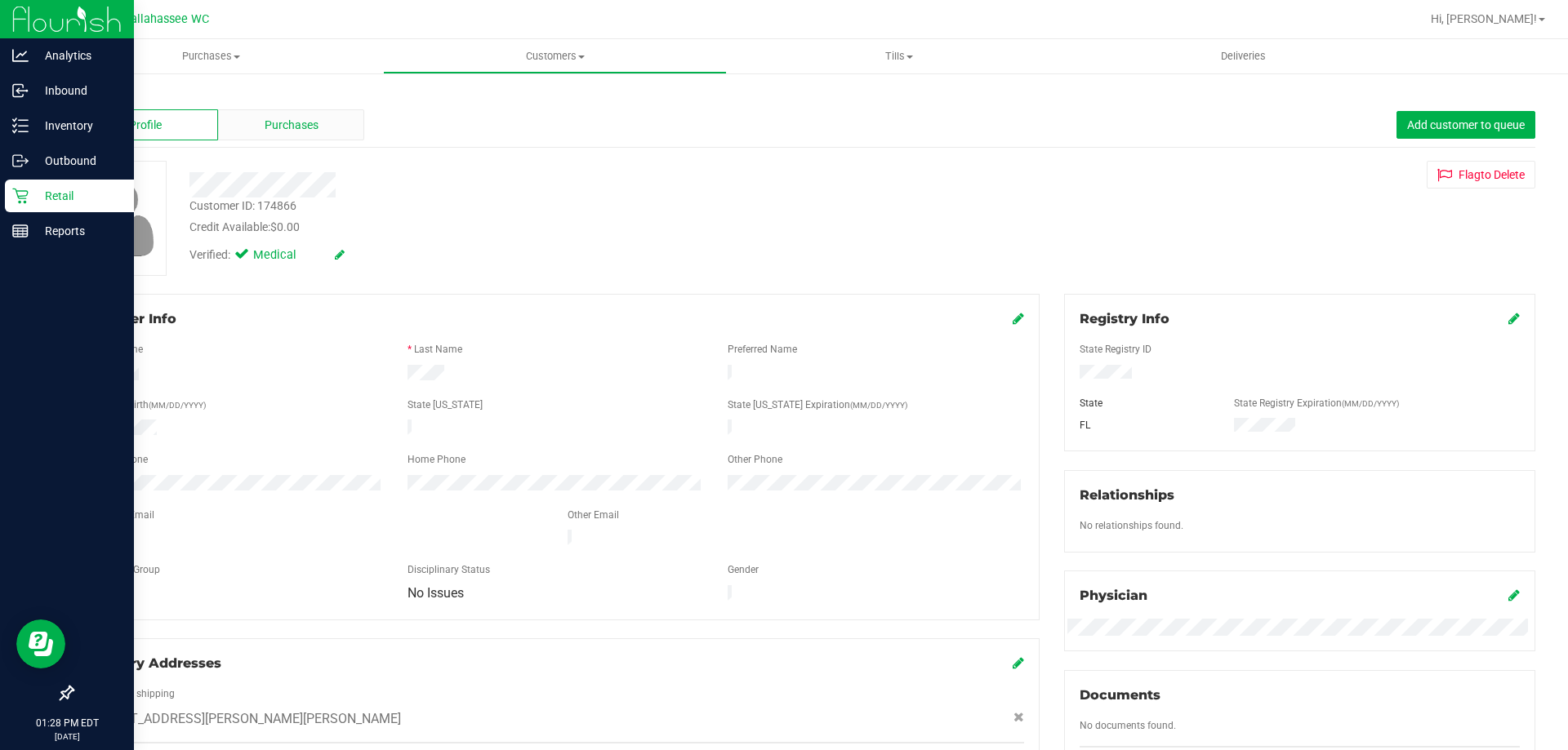
click at [278, 119] on span "Purchases" at bounding box center [292, 125] width 54 height 17
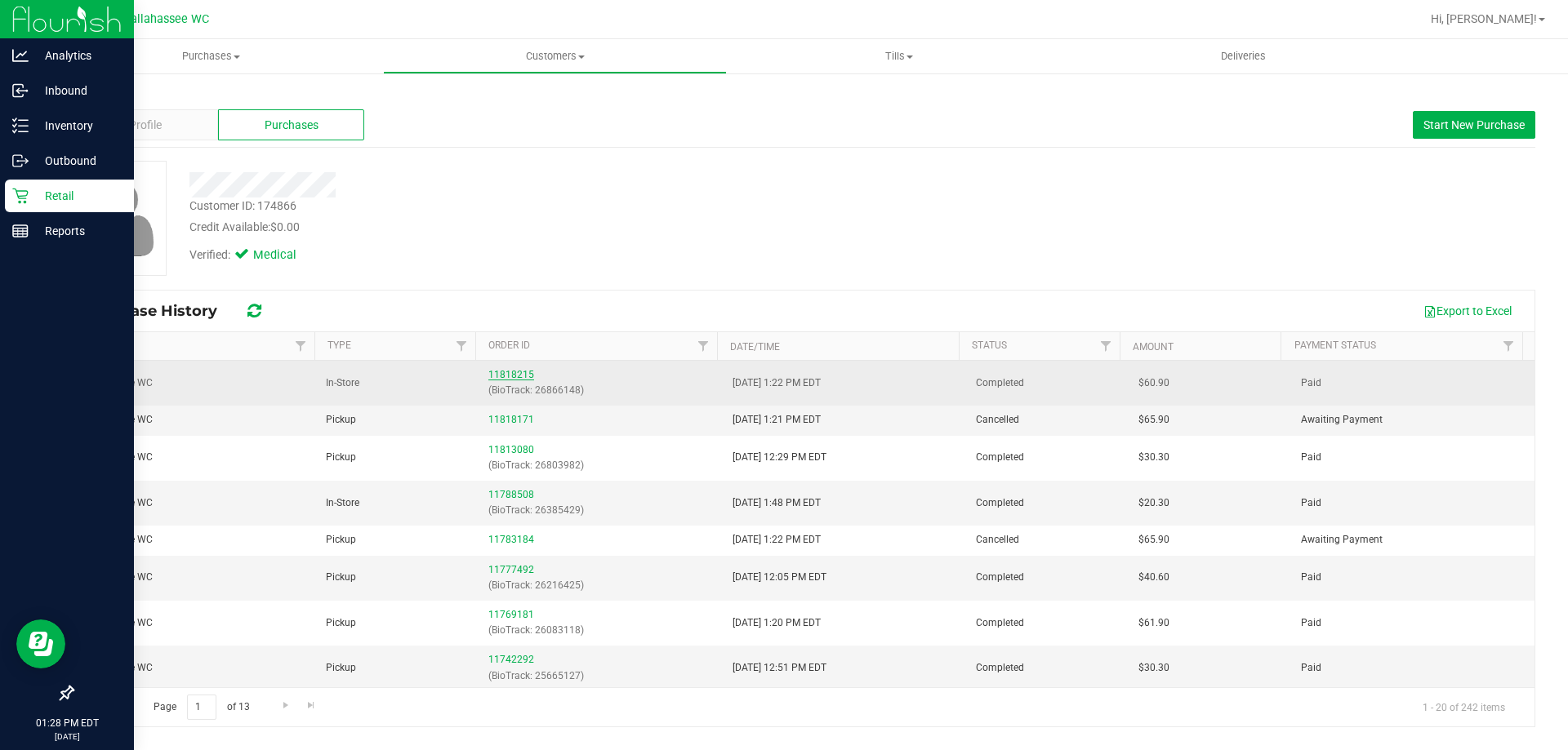
click at [513, 375] on link "11818215" at bounding box center [511, 375] width 46 height 11
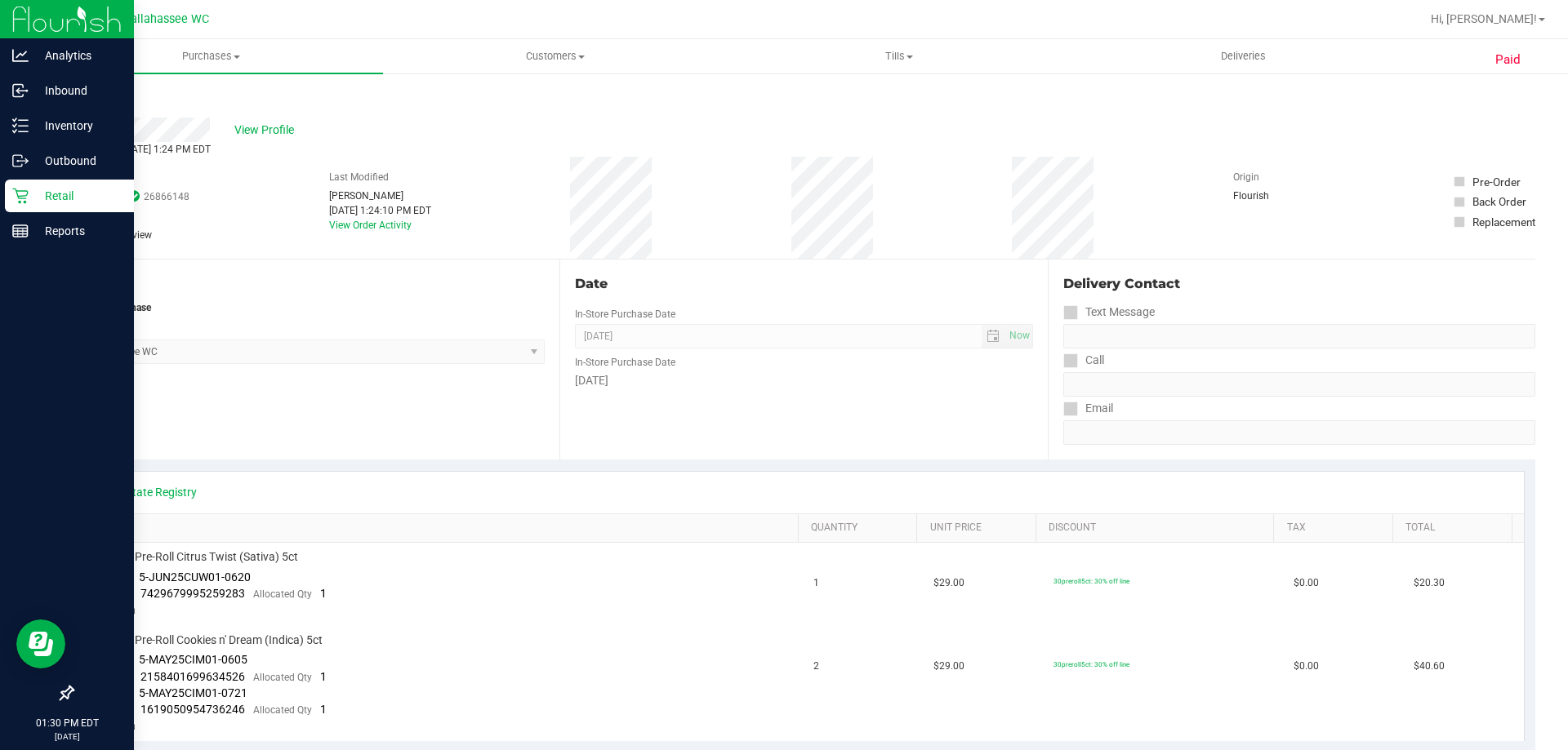
click at [85, 90] on div "Back" at bounding box center [84, 97] width 24 height 20
click at [85, 97] on link "Back" at bounding box center [84, 98] width 24 height 11
